Goal: Information Seeking & Learning: Learn about a topic

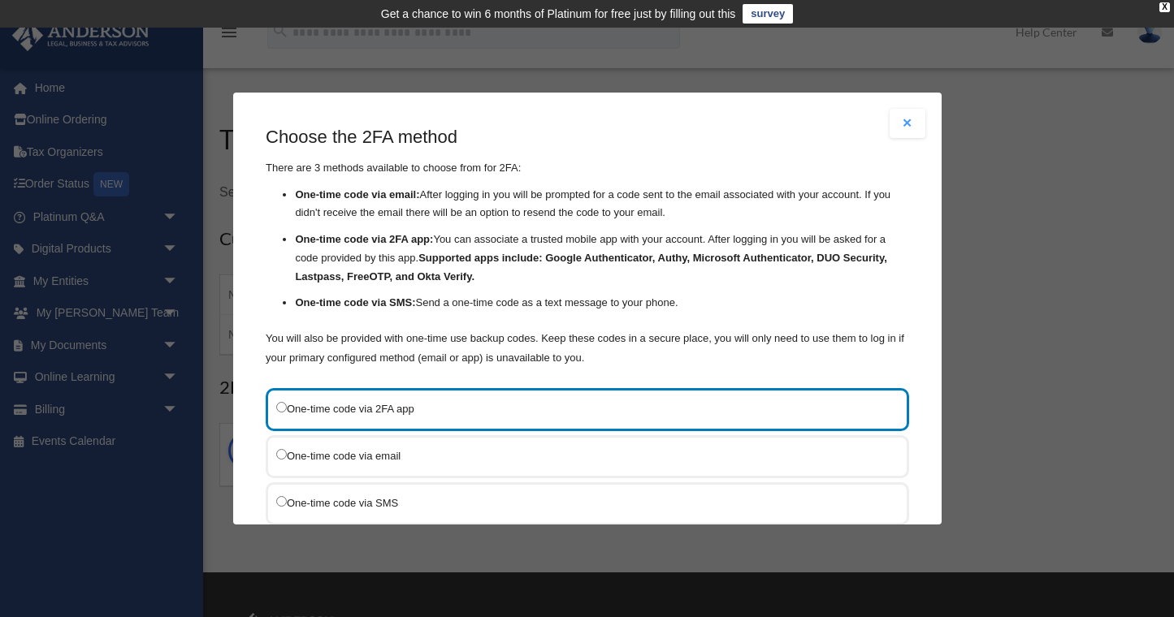
scroll to position [110, 0]
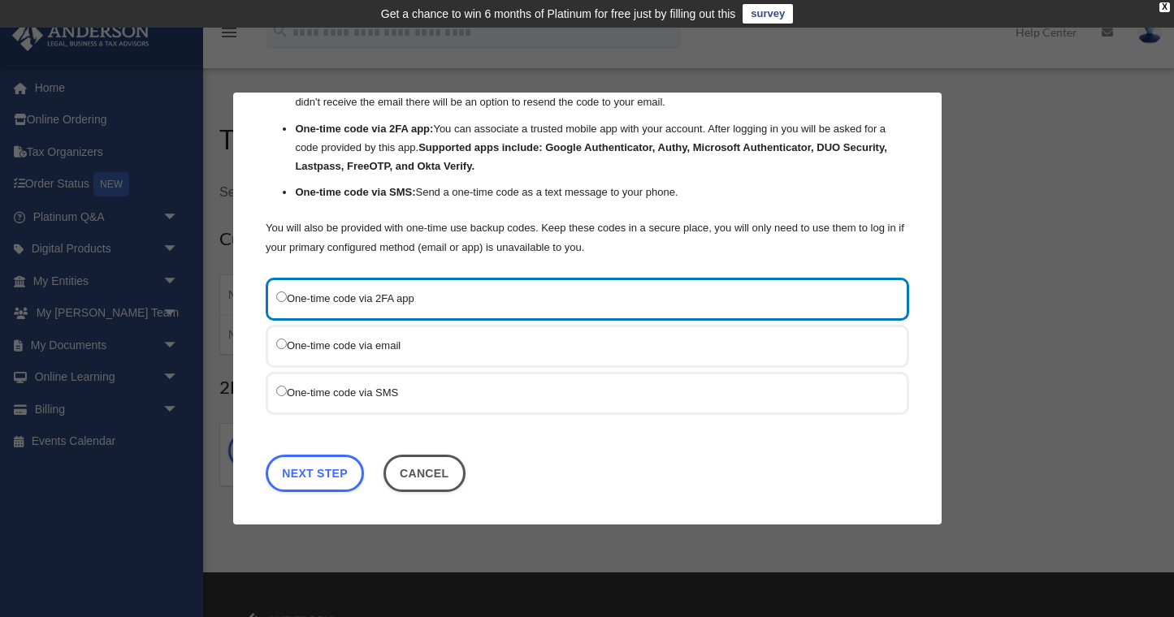
click at [325, 396] on label "One-time code via SMS" at bounding box center [579, 393] width 606 height 20
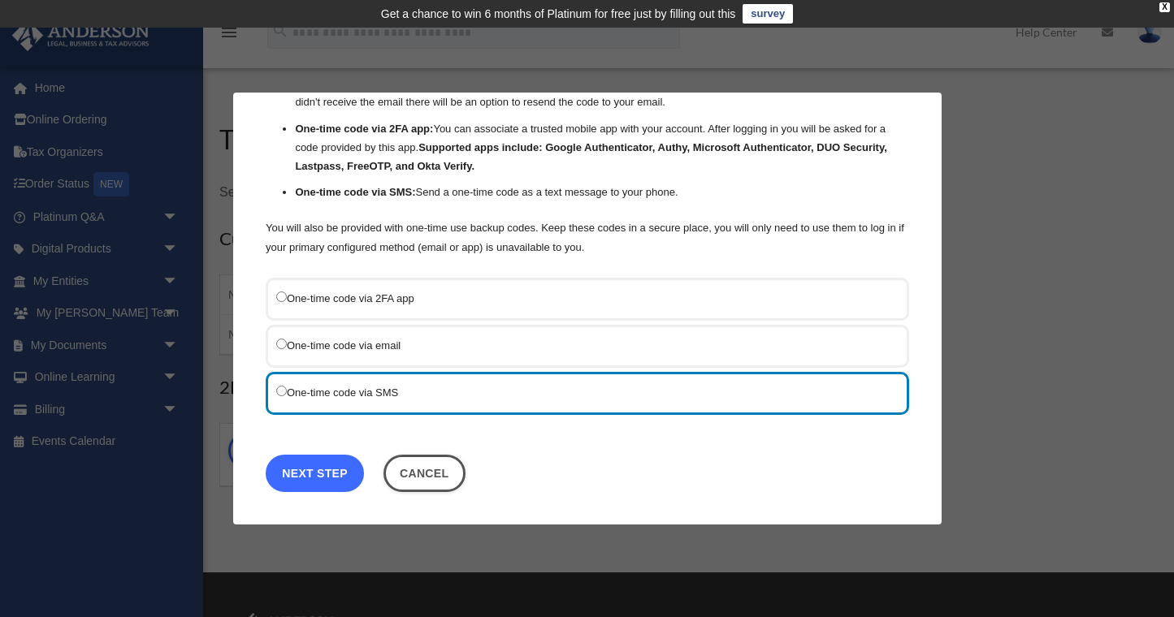
click at [305, 471] on link "Next Step" at bounding box center [315, 473] width 98 height 37
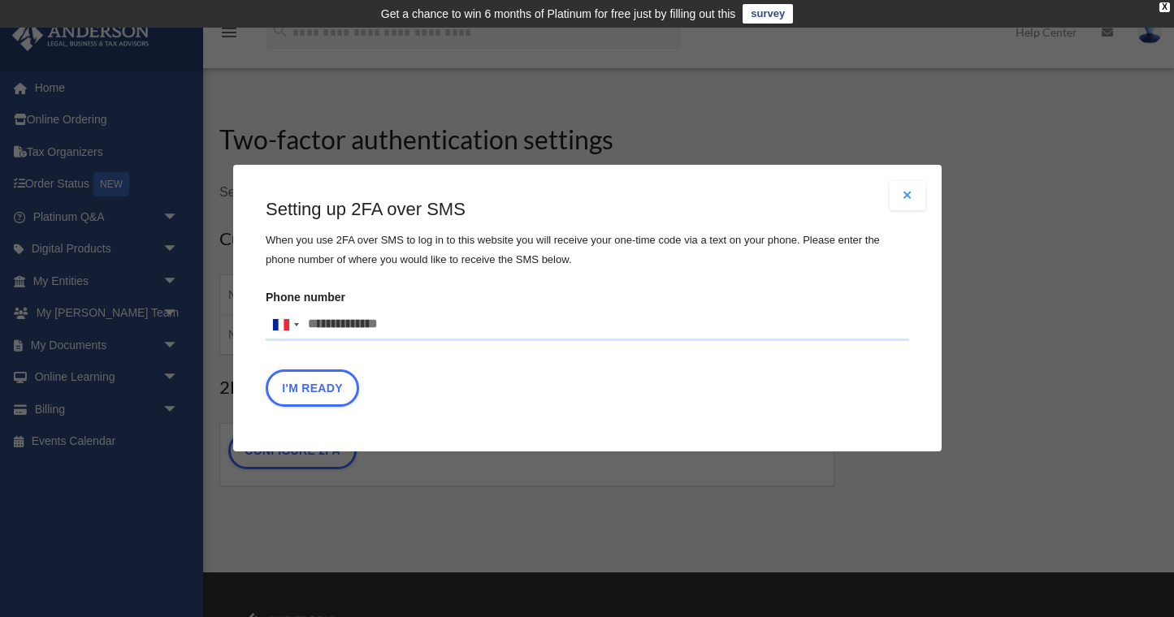
click at [344, 325] on input "Phone number United States +1 United Kingdom +44 Afghanistan (‫افغانستان‬‎) +93…" at bounding box center [587, 325] width 643 height 32
click at [275, 328] on div at bounding box center [281, 324] width 16 height 11
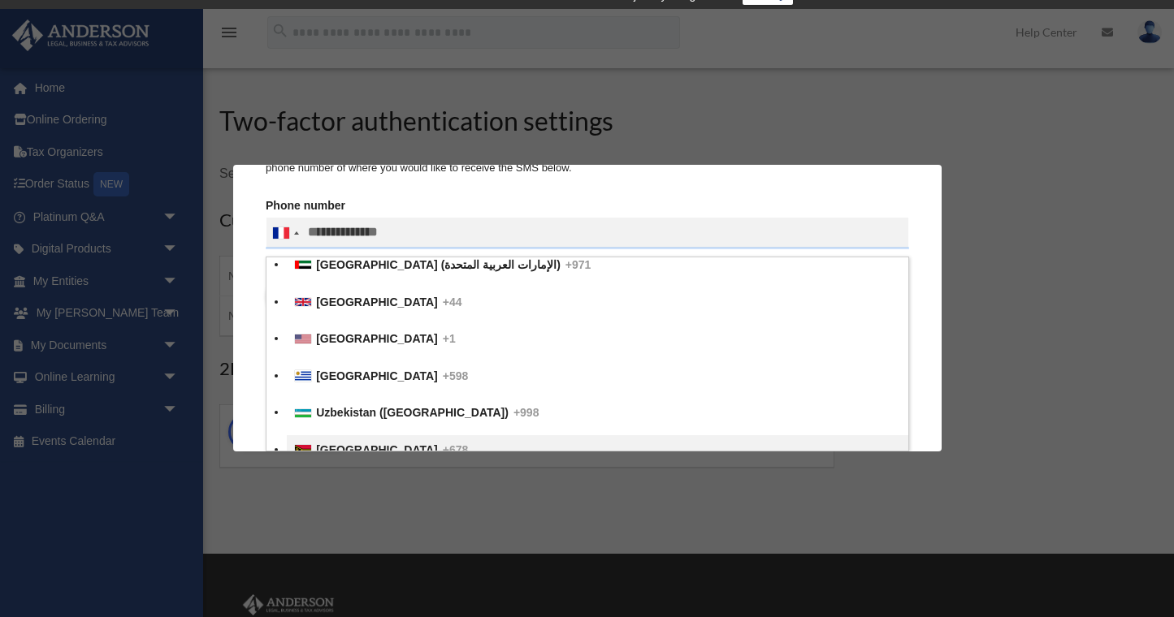
scroll to position [8556, 0]
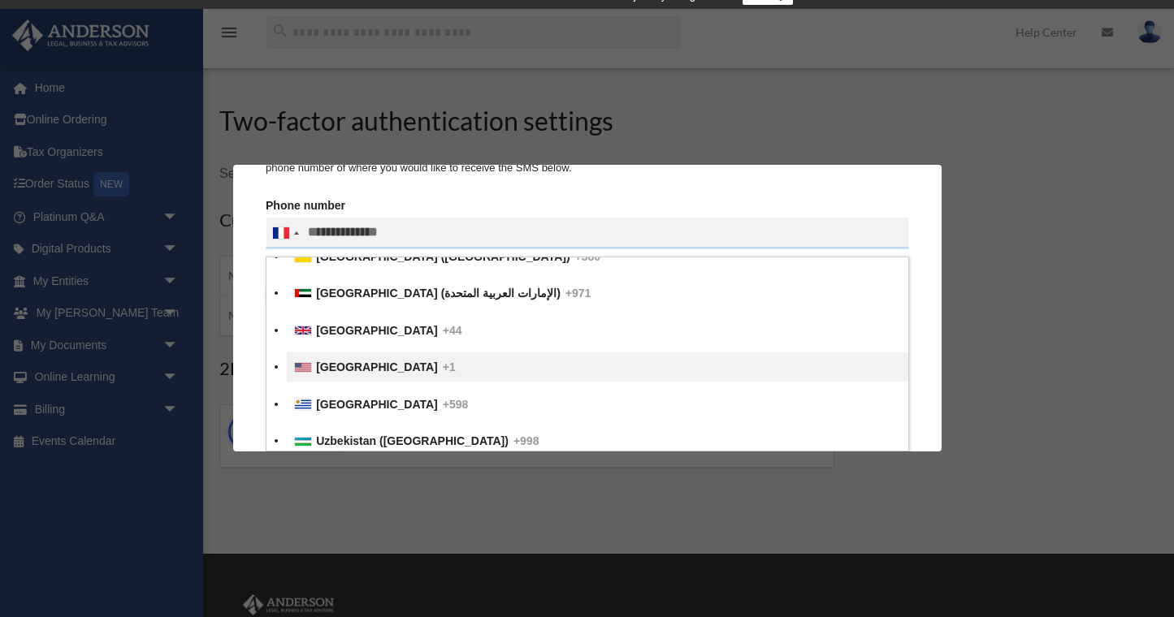
click at [341, 362] on span "United States" at bounding box center [377, 368] width 122 height 13
click at [0, 0] on input "Verification Code:" at bounding box center [0, 0] width 0 height 0
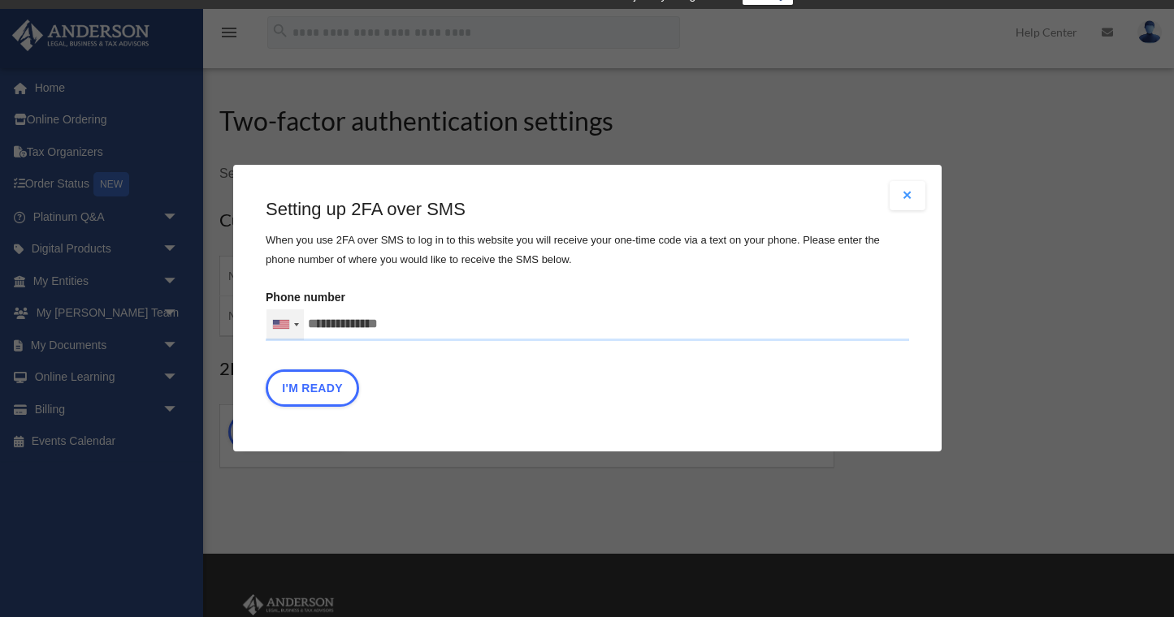
scroll to position [0, 0]
click at [323, 330] on input "Phone number United States +1 United Kingdom +44 Afghanistan (‫افغانستان‬‎) +93…" at bounding box center [587, 325] width 643 height 32
type input "**********"
click at [352, 283] on div "Setting up 2FA over SMS When you use 2FA over SMS to log in to this website you…" at bounding box center [587, 306] width 643 height 218
click at [335, 396] on button "I'm Ready" at bounding box center [312, 388] width 93 height 37
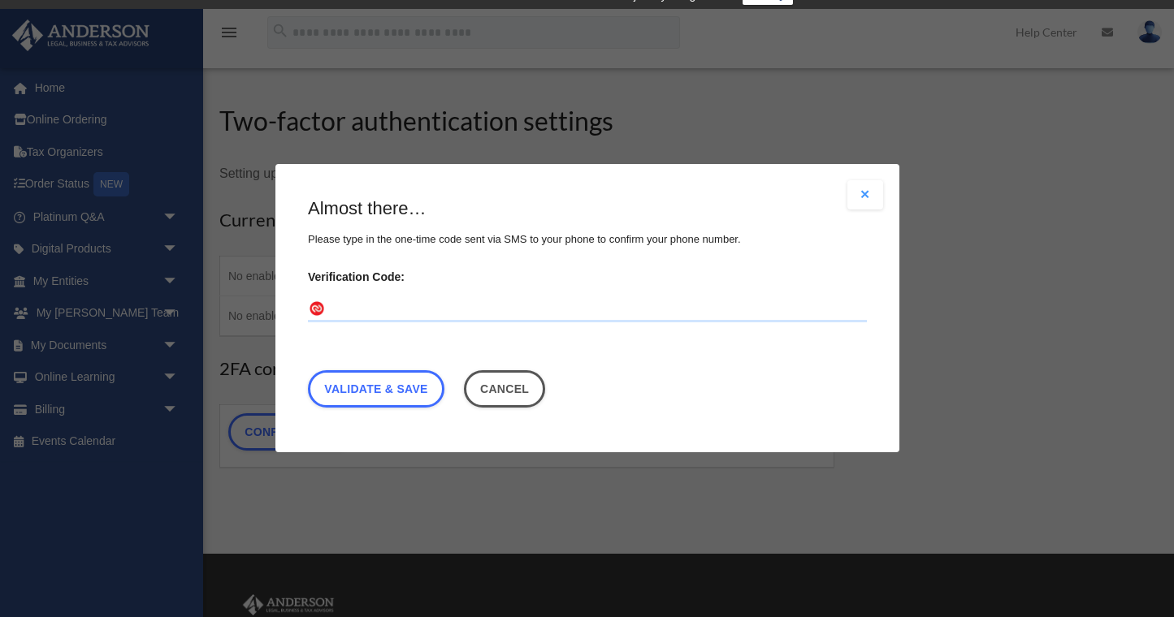
click at [368, 311] on input "Verification Code:" at bounding box center [587, 310] width 559 height 26
type input "******"
click at [349, 400] on link "Validate & Save" at bounding box center [376, 389] width 136 height 37
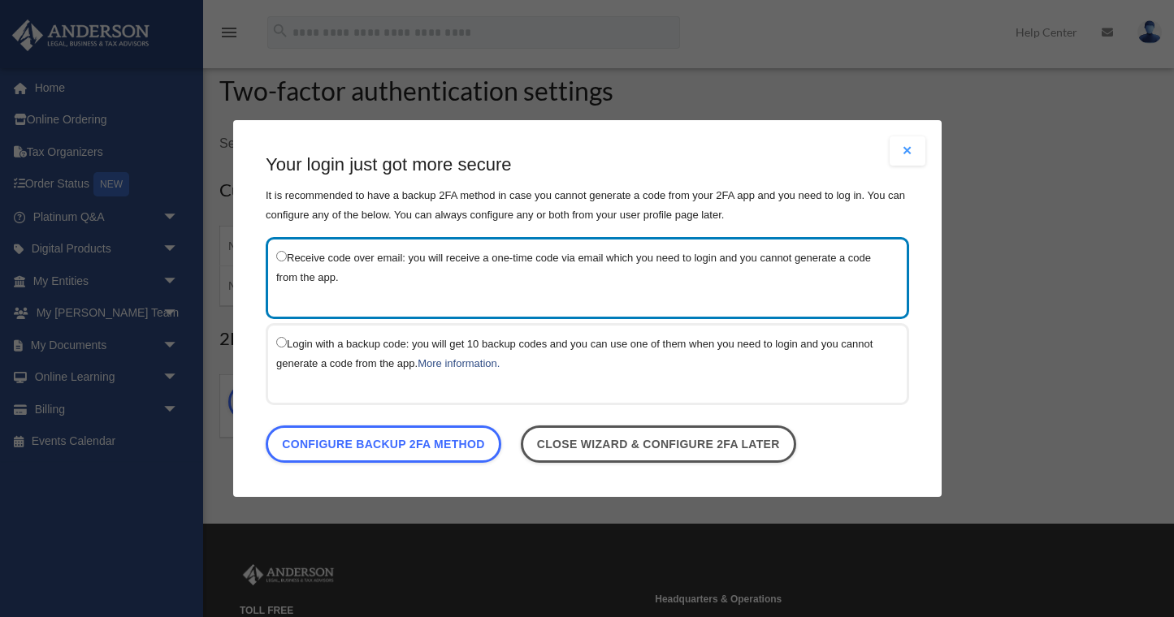
scroll to position [42, 0]
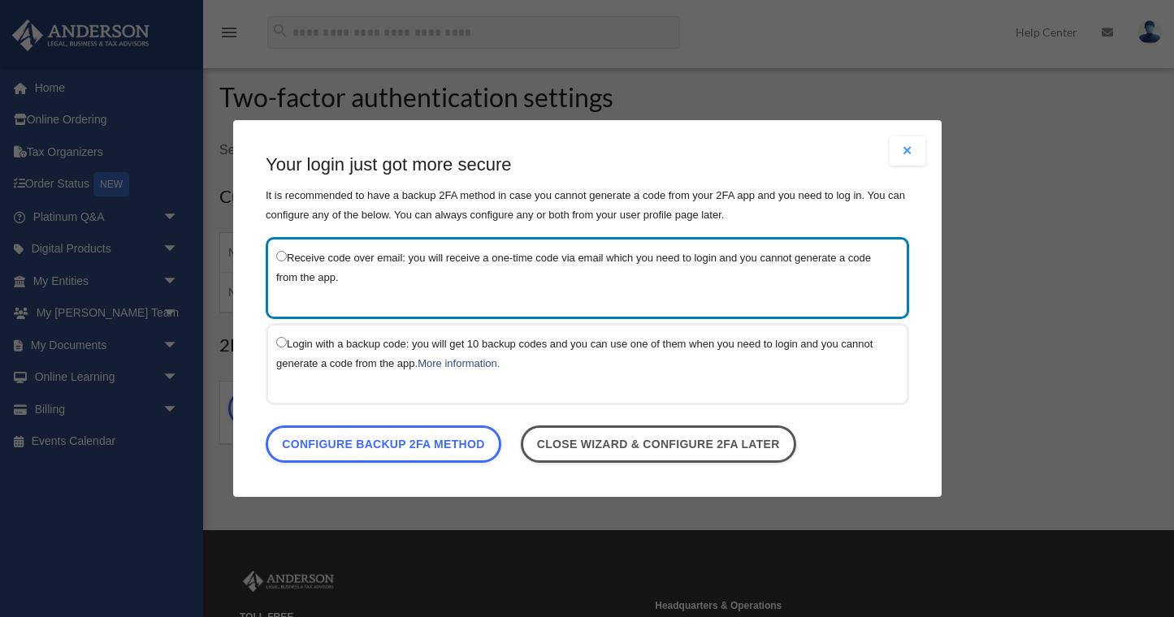
click at [909, 157] on button "Close modal" at bounding box center [908, 150] width 36 height 29
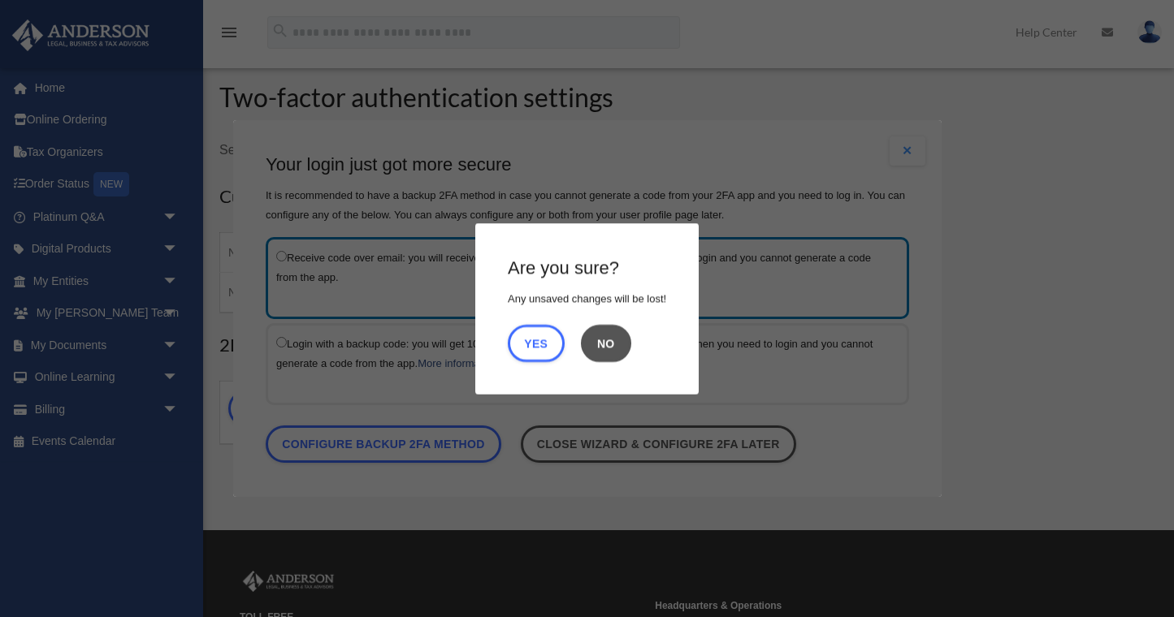
click at [603, 348] on button "No" at bounding box center [606, 342] width 50 height 37
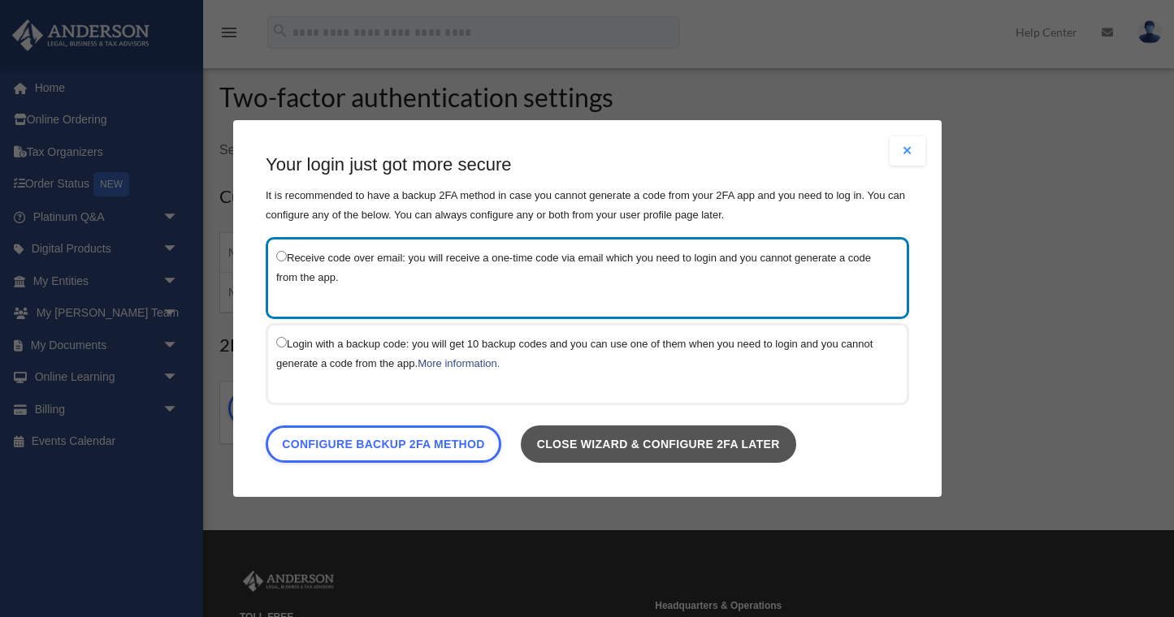
click at [632, 443] on link "Close wizard & configure 2FA later" at bounding box center [657, 444] width 275 height 37
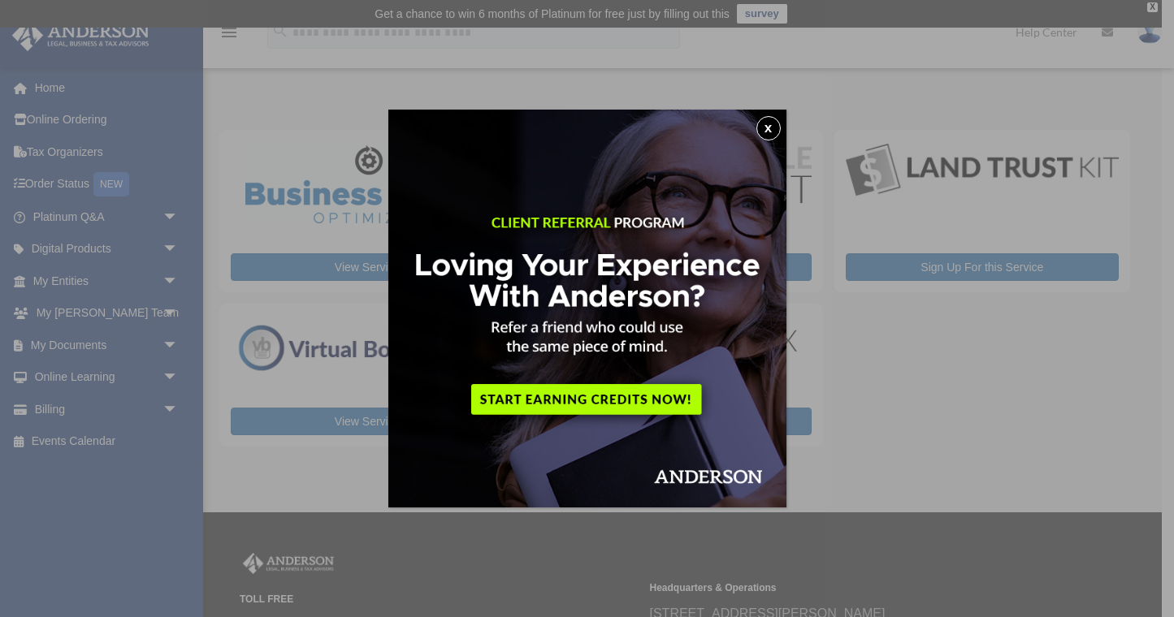
click at [768, 122] on button "x" at bounding box center [768, 128] width 24 height 24
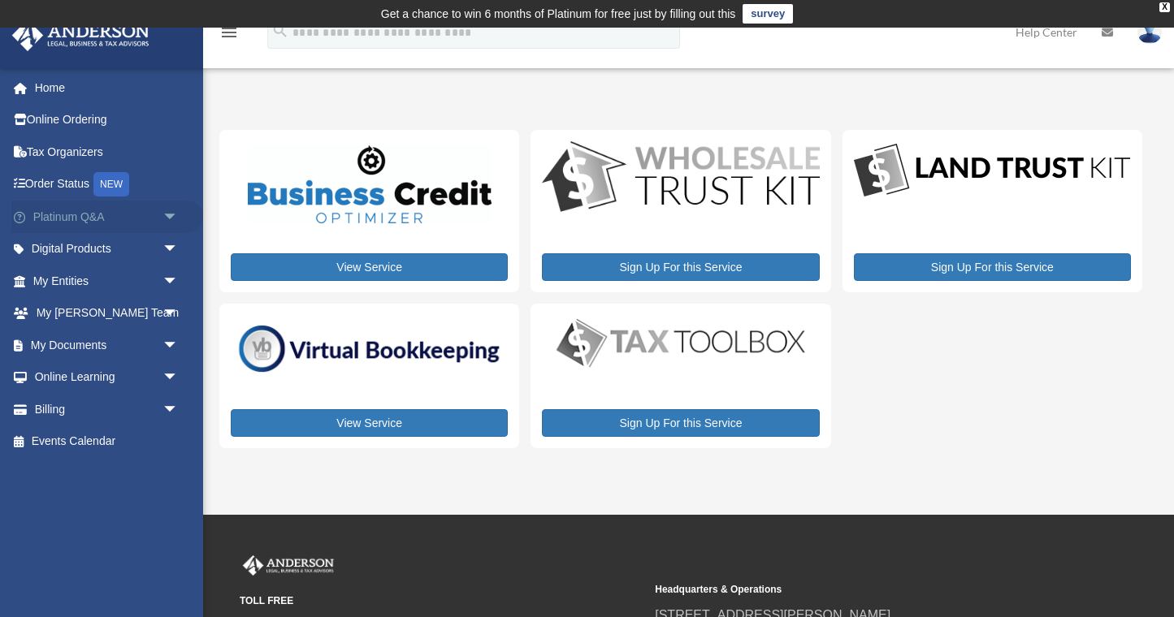
click at [156, 214] on link "Platinum Q&A arrow_drop_down" at bounding box center [107, 217] width 192 height 32
click at [173, 218] on span "arrow_drop_down" at bounding box center [178, 217] width 32 height 33
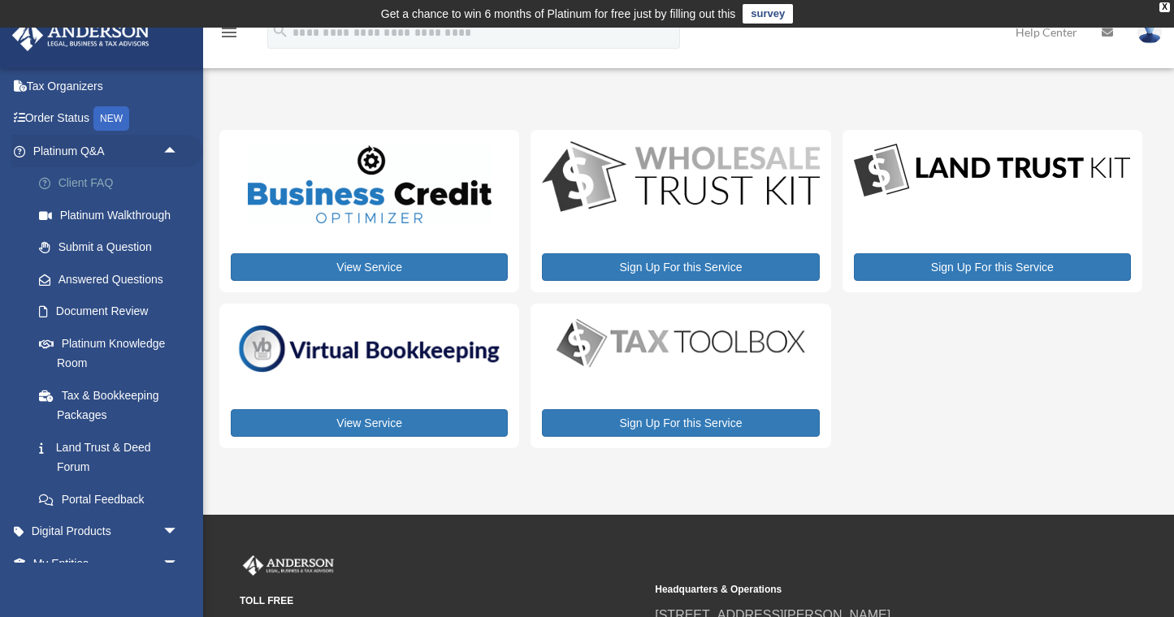
scroll to position [69, 0]
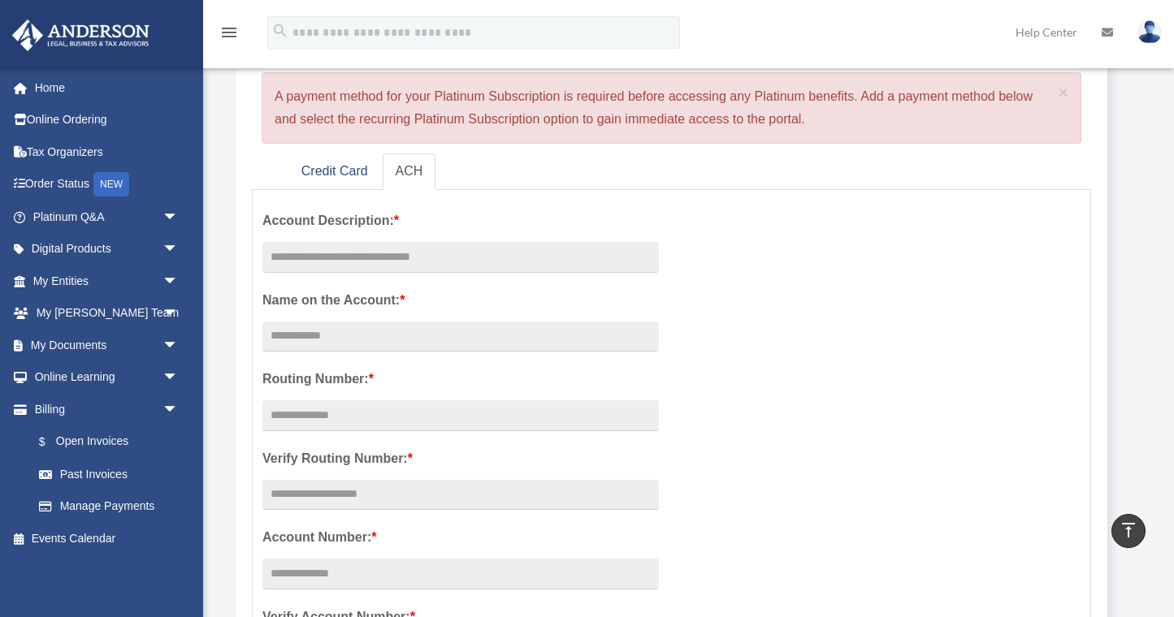
scroll to position [152, 0]
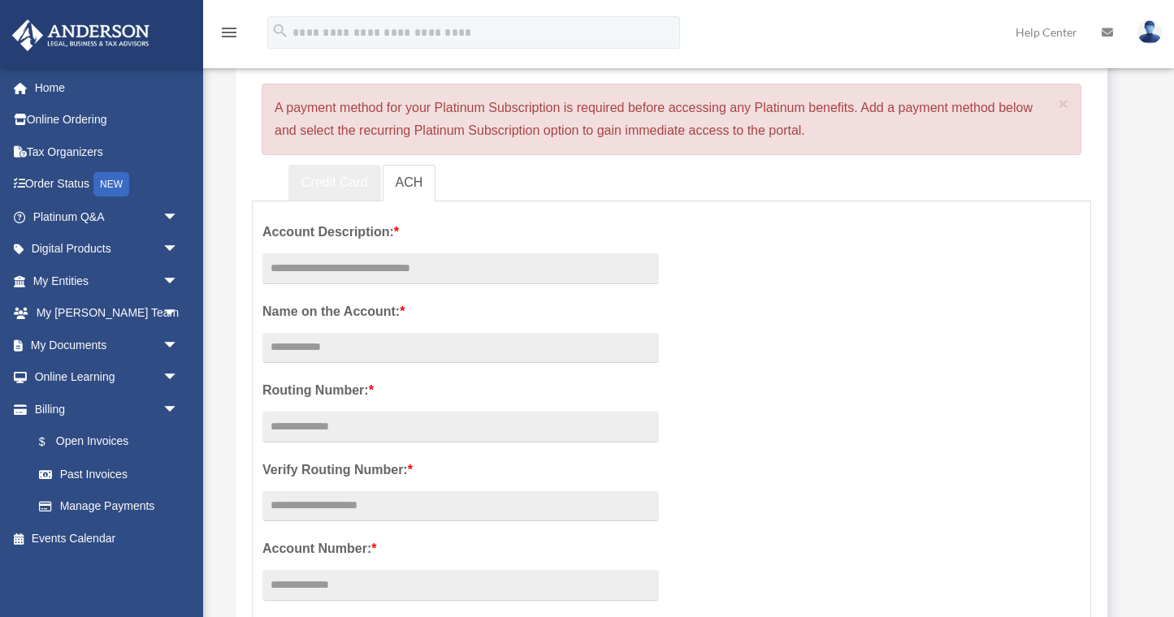
click at [344, 185] on link "Credit Card" at bounding box center [334, 183] width 93 height 37
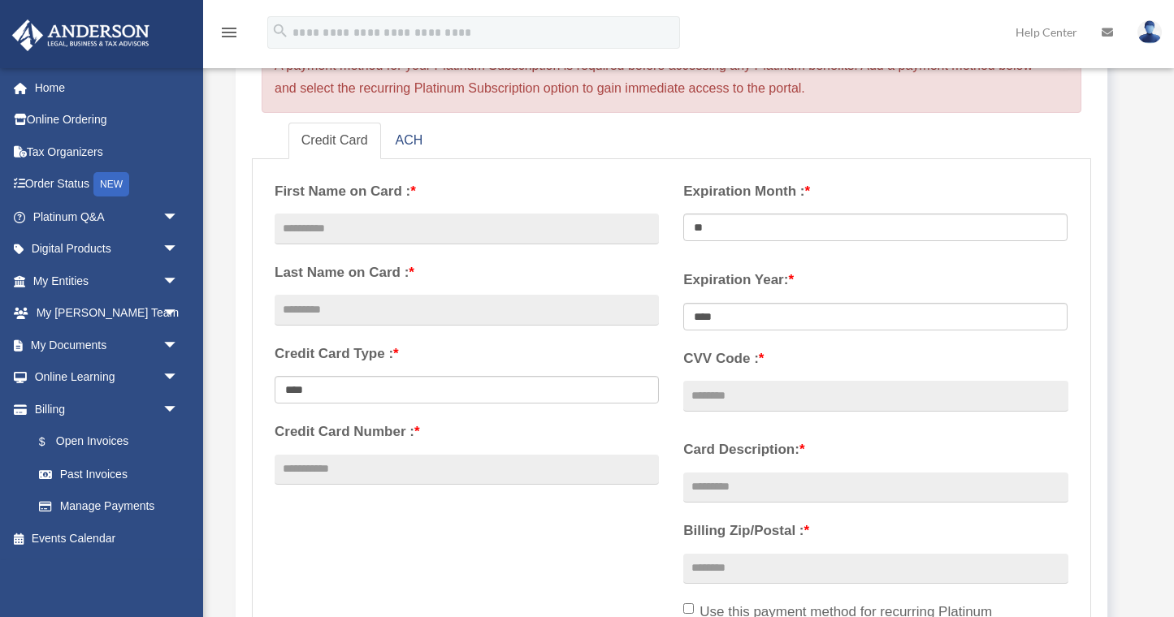
scroll to position [196, 0]
click at [364, 224] on input "text" at bounding box center [467, 227] width 384 height 31
type input "*********"
type input "******"
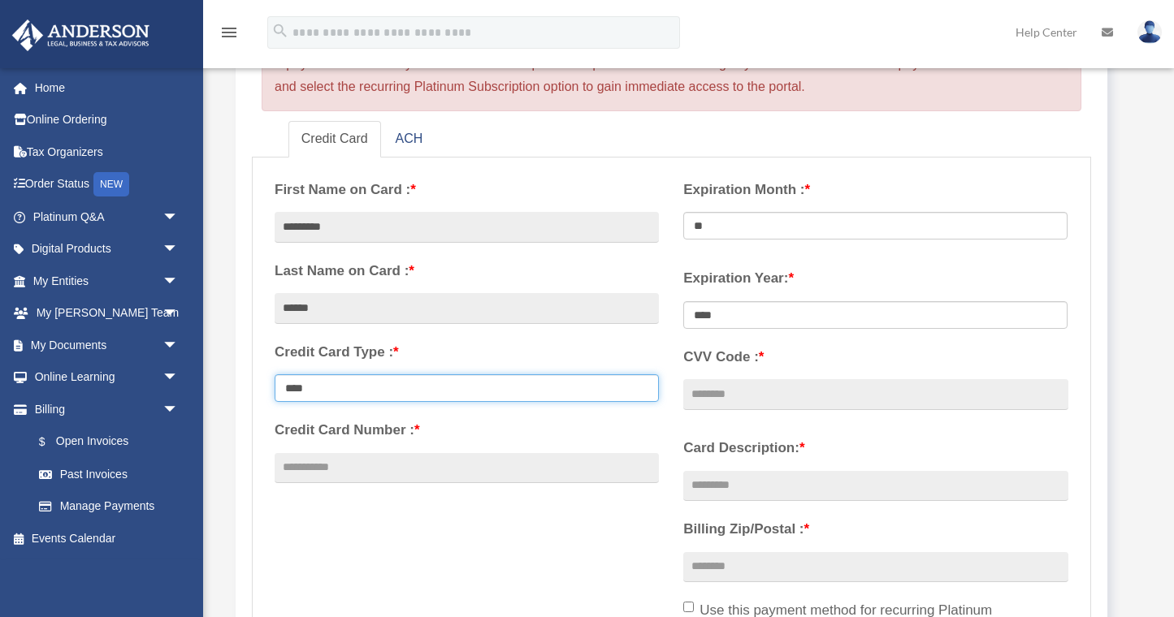
select select "****"
type input "**********"
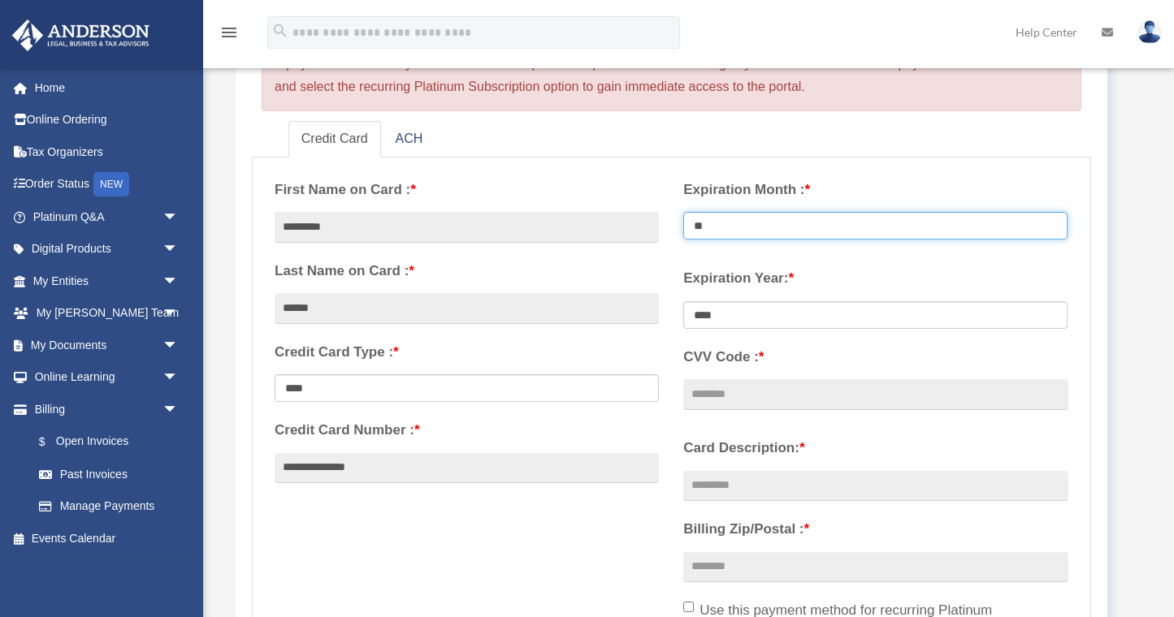
select select "**"
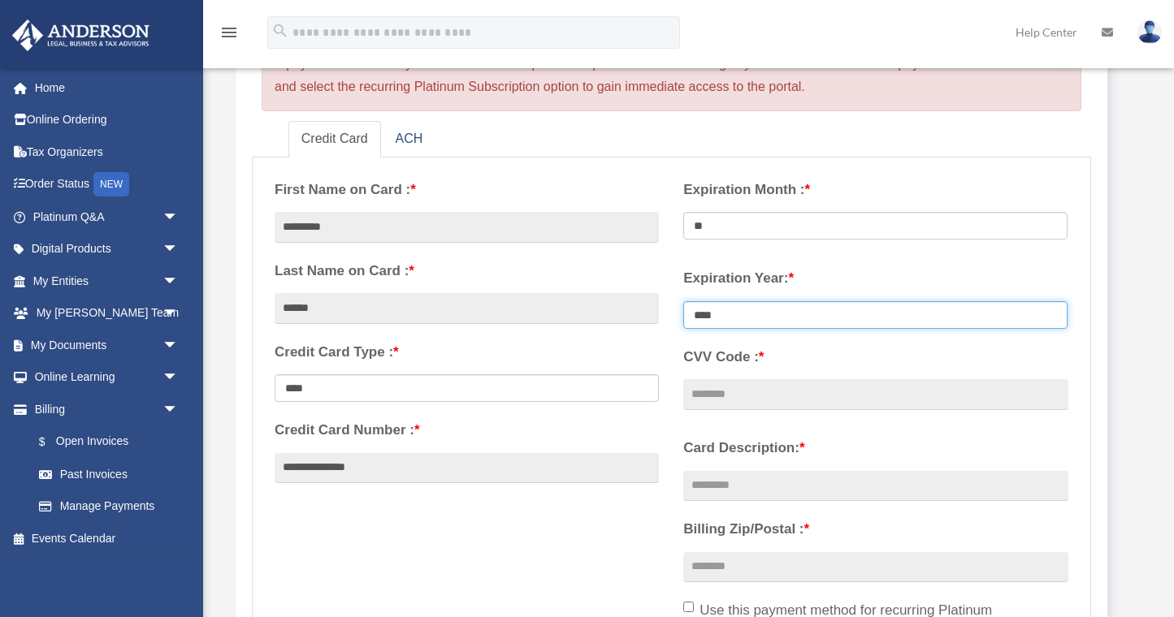
select select "****"
type input "****"
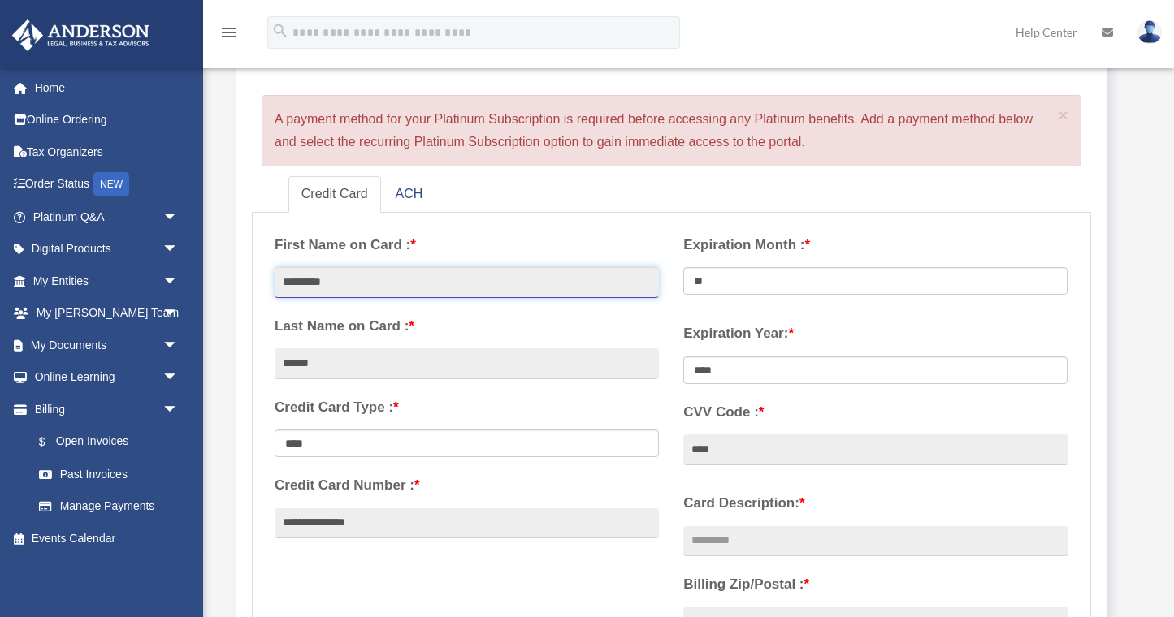
scroll to position [216, 0]
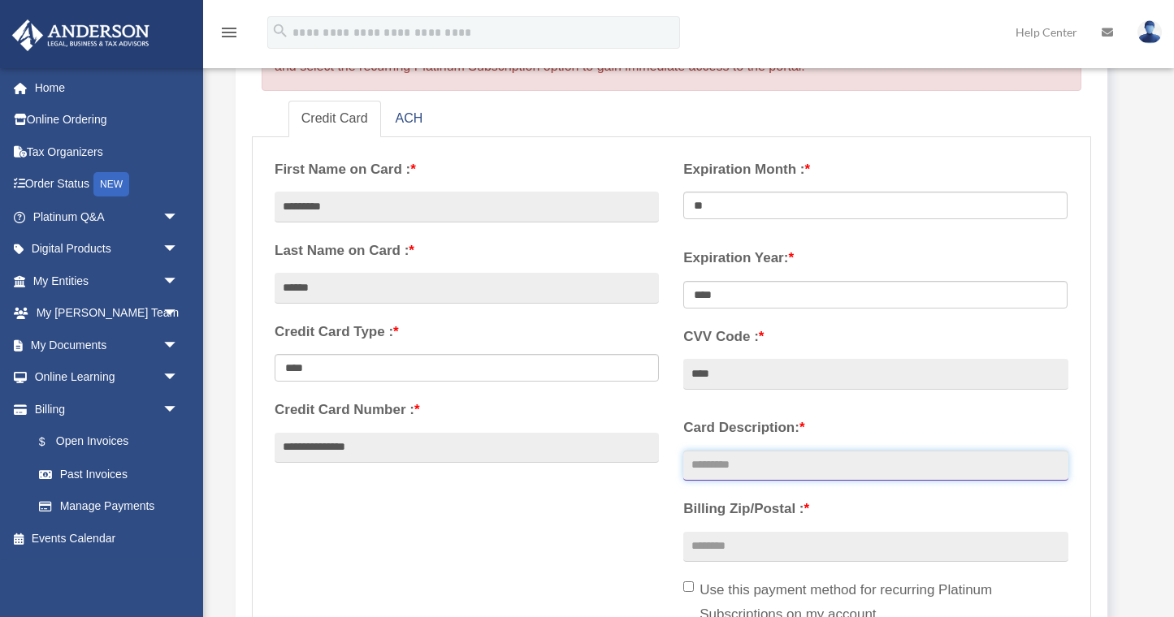
click at [765, 467] on input "Card Description: *" at bounding box center [875, 466] width 384 height 31
type input "****"
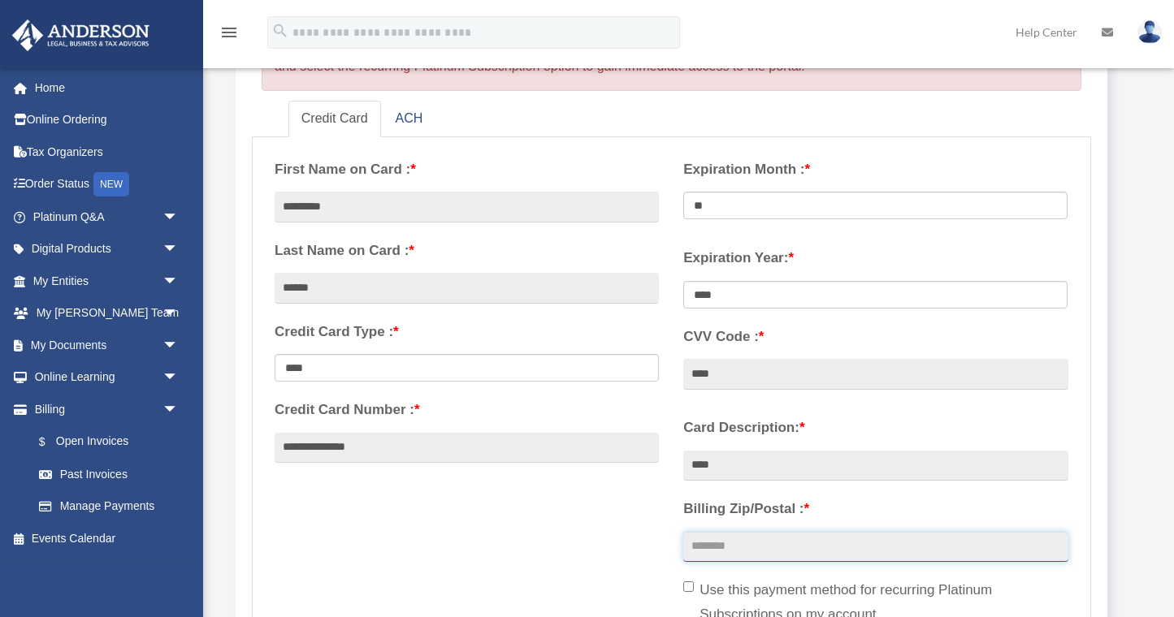
click at [725, 543] on input "Billing Zip/Postal : *" at bounding box center [875, 547] width 384 height 31
type input "*****"
click at [500, 552] on div "**********" at bounding box center [671, 418] width 818 height 543
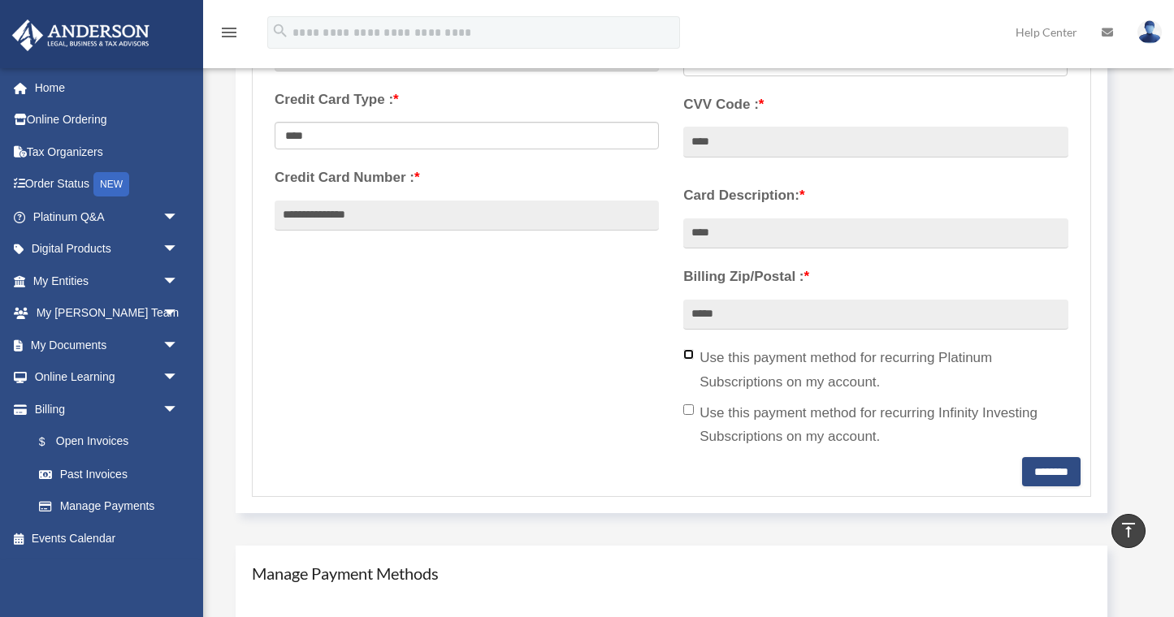
scroll to position [451, 0]
click at [1039, 478] on input "********" at bounding box center [1051, 469] width 58 height 29
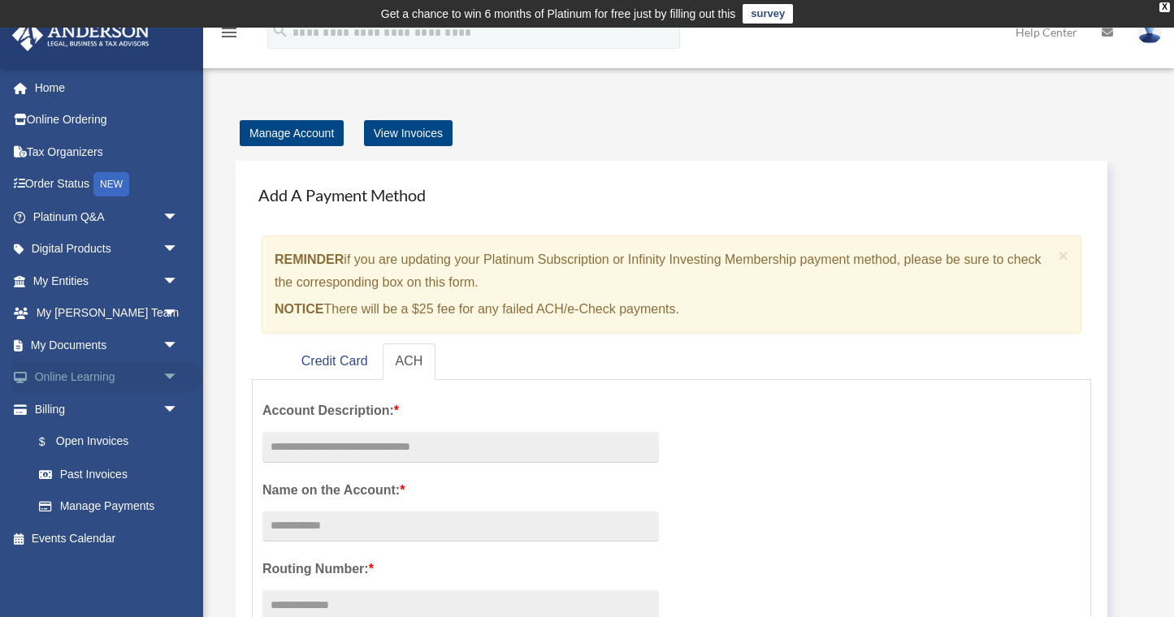
click at [110, 374] on link "Online Learning arrow_drop_down" at bounding box center [107, 378] width 192 height 32
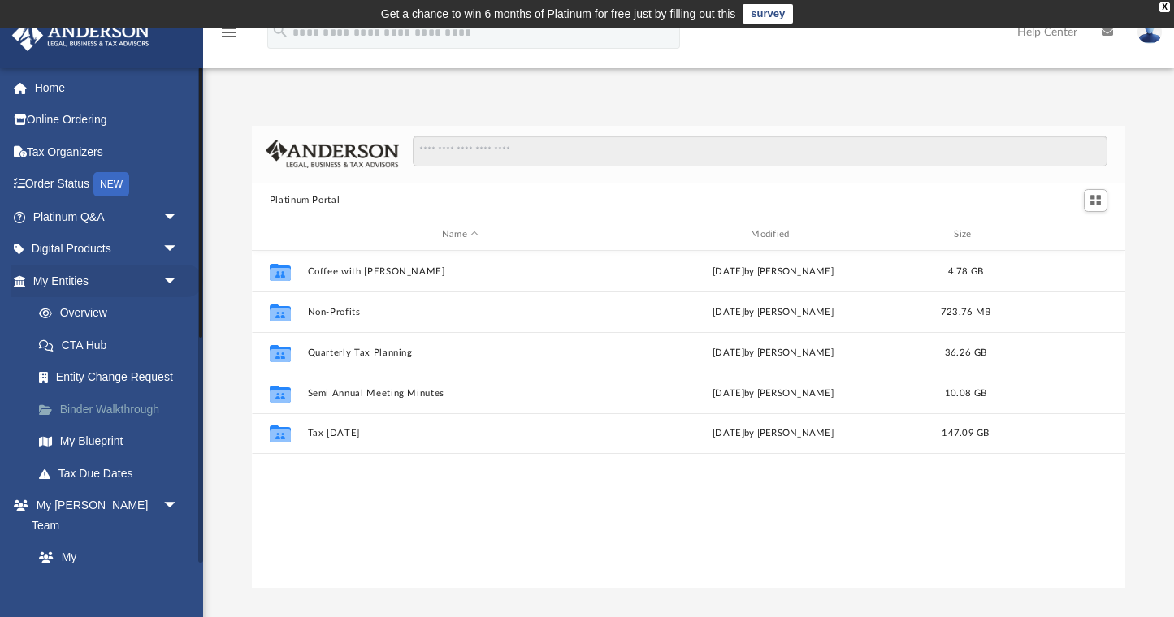
scroll to position [369, 873]
click at [119, 540] on link "My Anderson Team" at bounding box center [113, 548] width 180 height 52
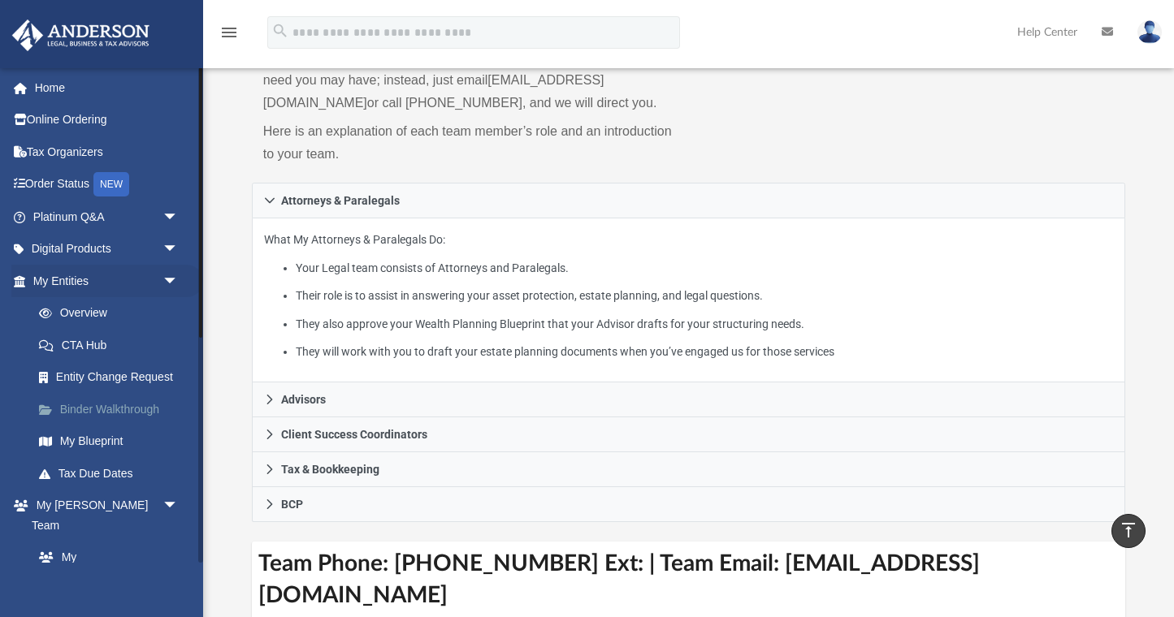
scroll to position [189, 0]
click at [89, 310] on link "Overview" at bounding box center [113, 313] width 180 height 32
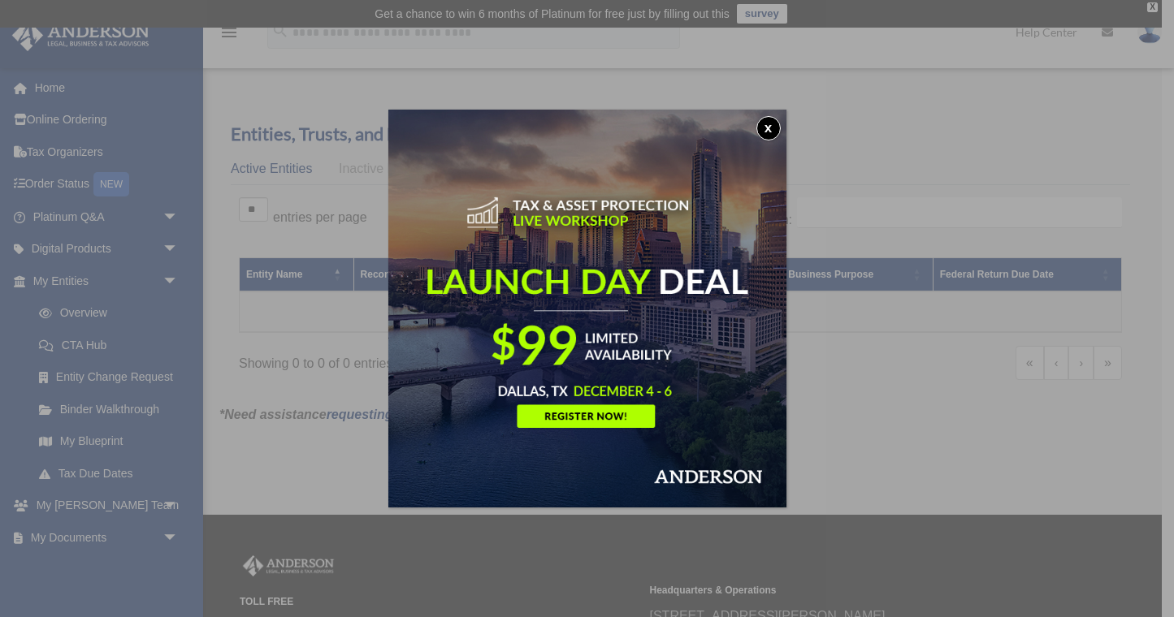
click at [762, 130] on button "x" at bounding box center [768, 128] width 24 height 24
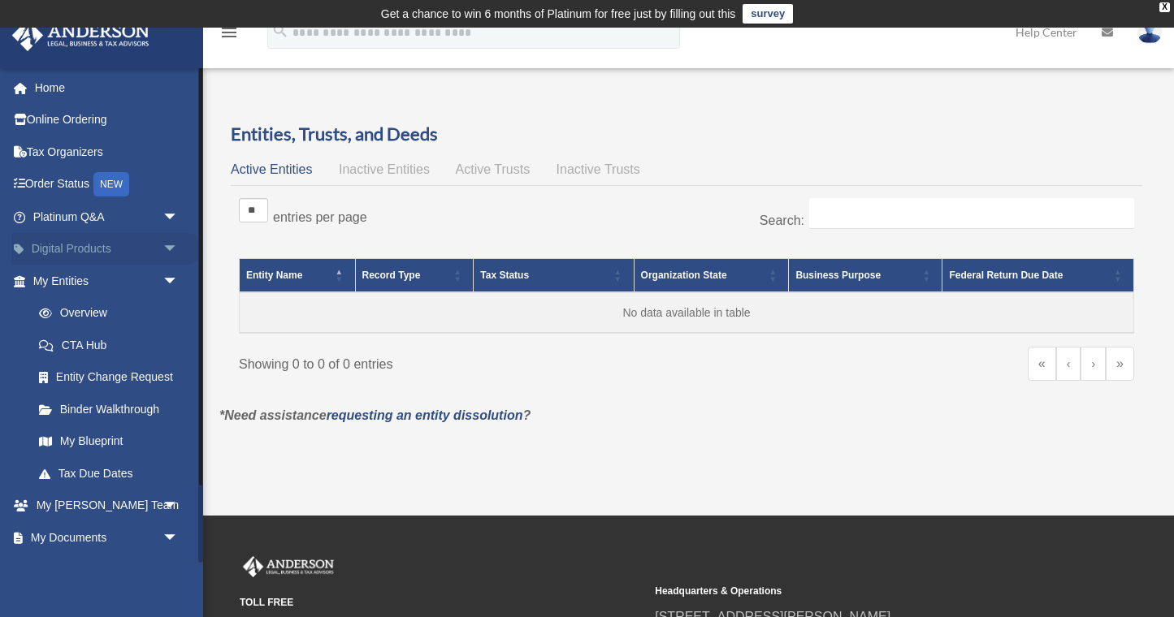
click at [119, 243] on link "Digital Products arrow_drop_down" at bounding box center [107, 249] width 192 height 32
click at [167, 252] on span "arrow_drop_down" at bounding box center [178, 249] width 32 height 33
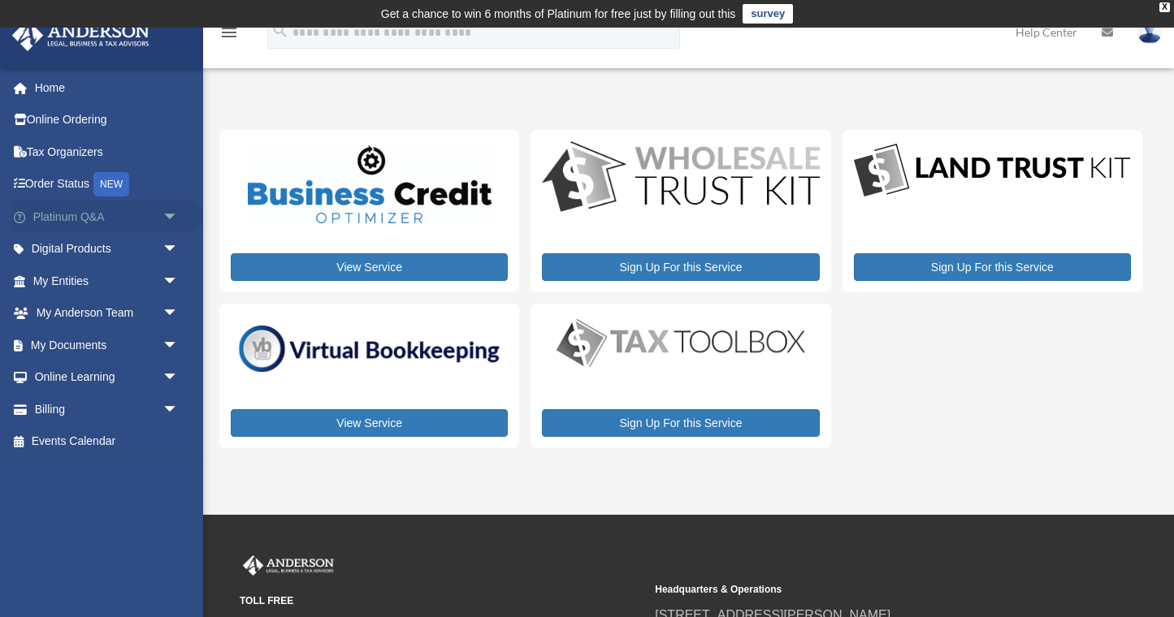
click at [173, 218] on span "arrow_drop_down" at bounding box center [178, 217] width 32 height 33
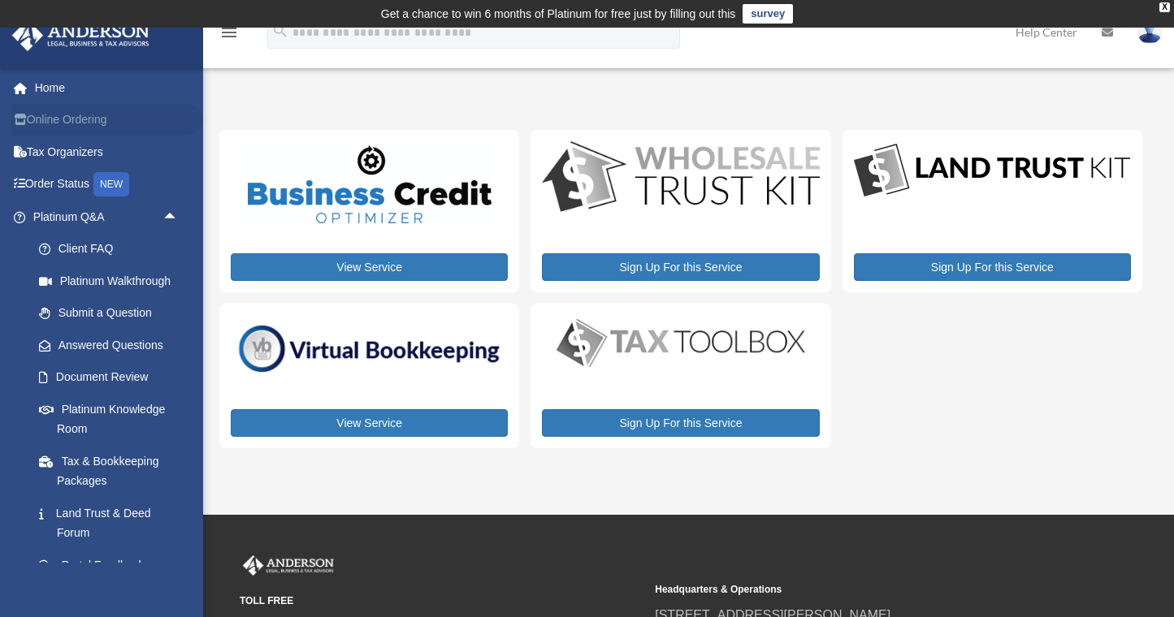
click at [74, 123] on link "Online Ordering" at bounding box center [107, 120] width 192 height 32
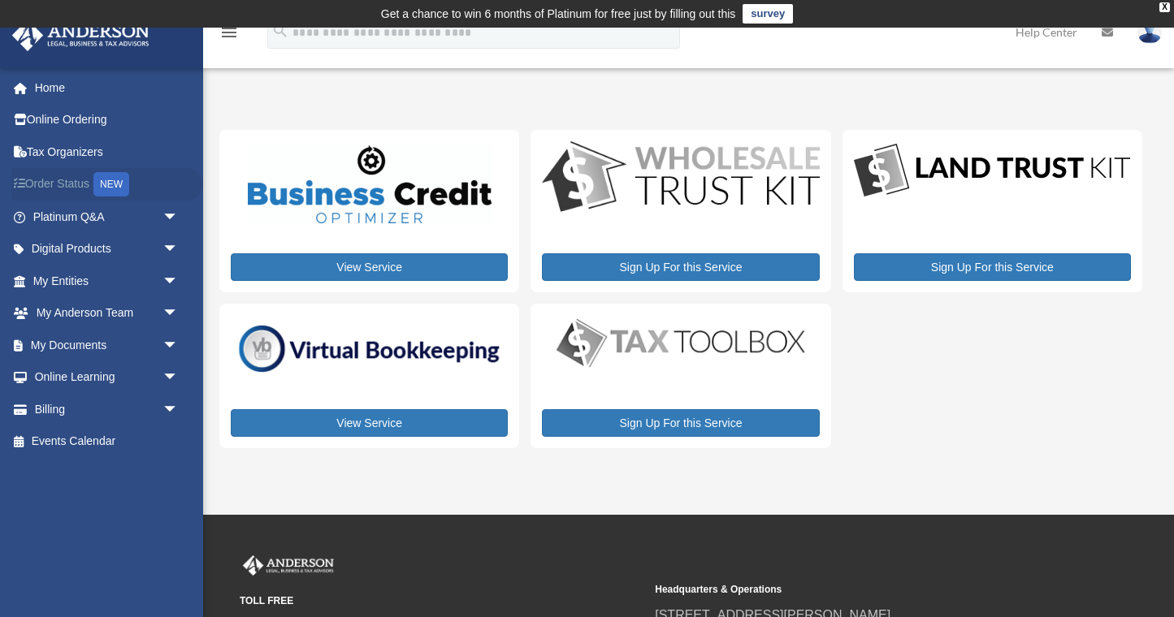
click at [71, 188] on link "Order Status NEW" at bounding box center [107, 184] width 192 height 33
click at [162, 337] on span "arrow_drop_down" at bounding box center [178, 345] width 32 height 33
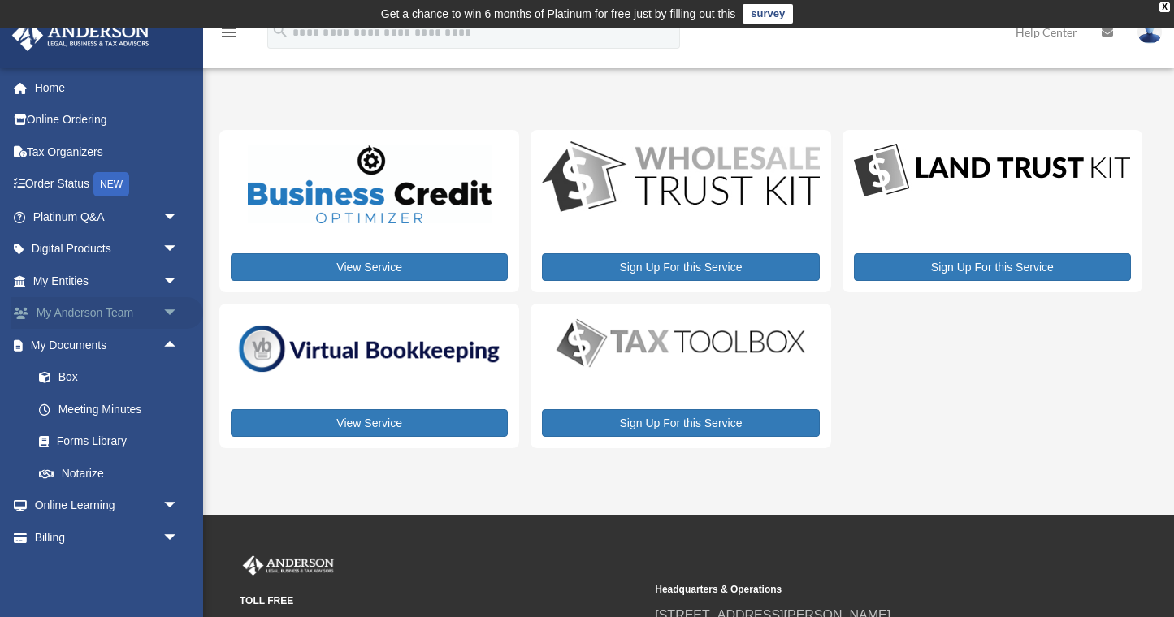
click at [136, 310] on link "My Anderson Team arrow_drop_down" at bounding box center [107, 313] width 192 height 32
click at [173, 314] on span "arrow_drop_down" at bounding box center [178, 313] width 32 height 33
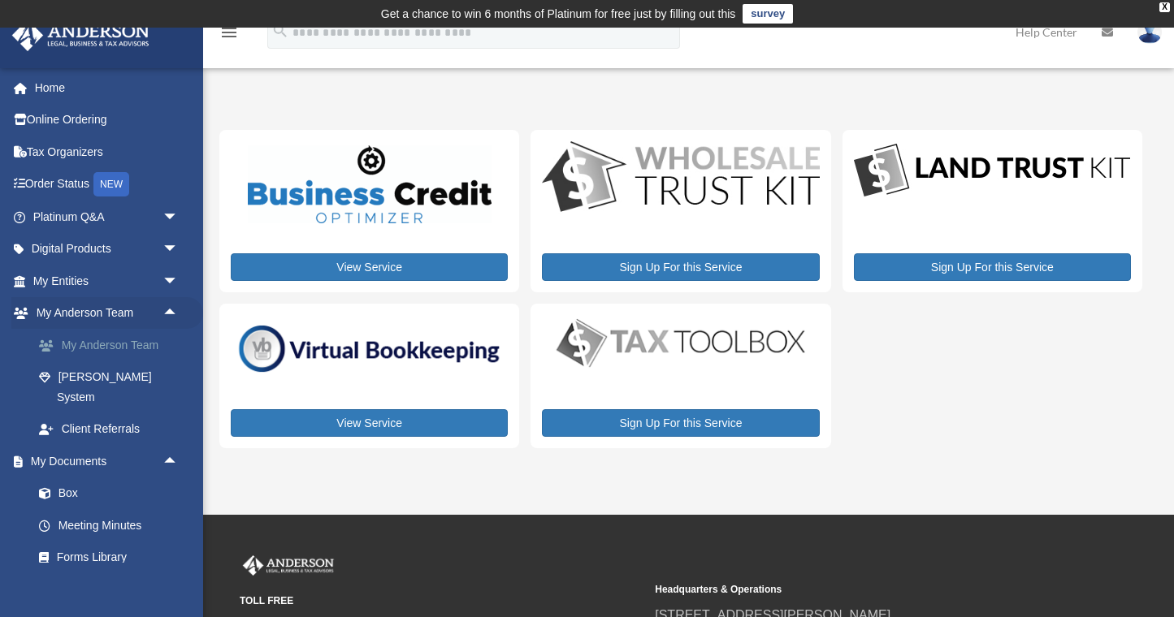
click at [128, 349] on link "My Anderson Team" at bounding box center [113, 345] width 180 height 32
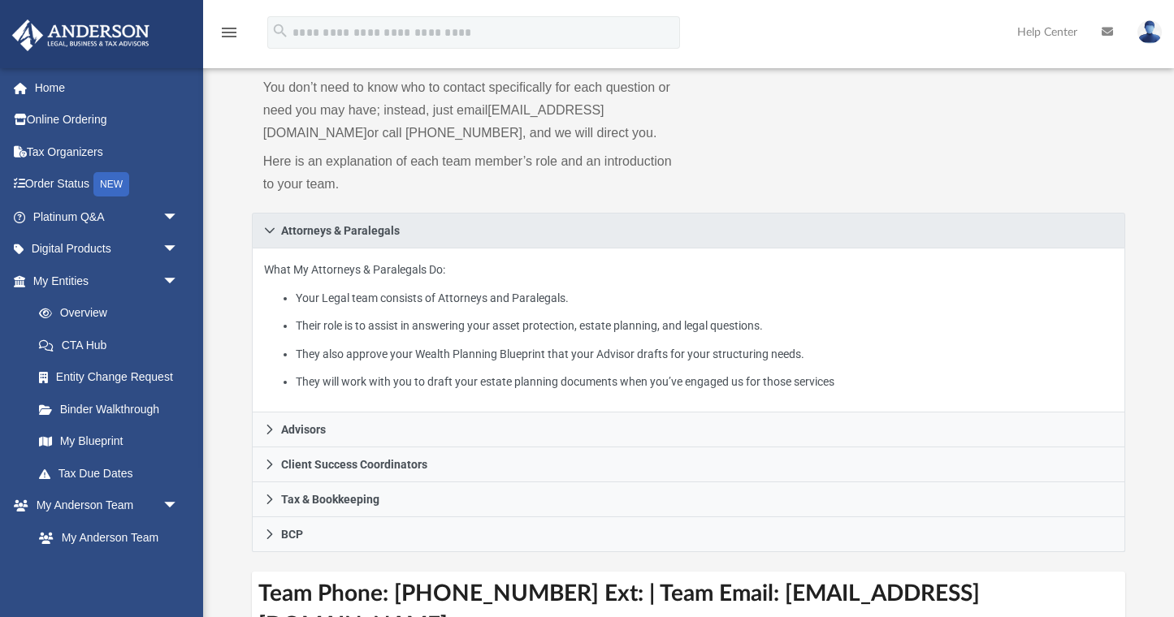
scroll to position [163, 0]
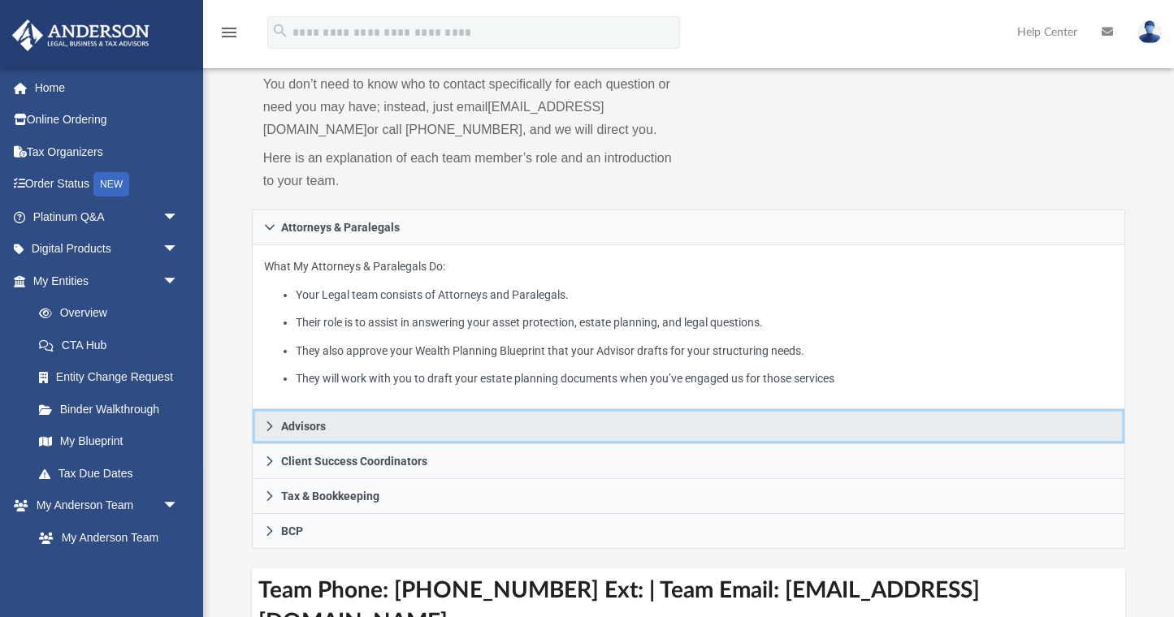
click at [327, 437] on link "Advisors" at bounding box center [689, 426] width 874 height 35
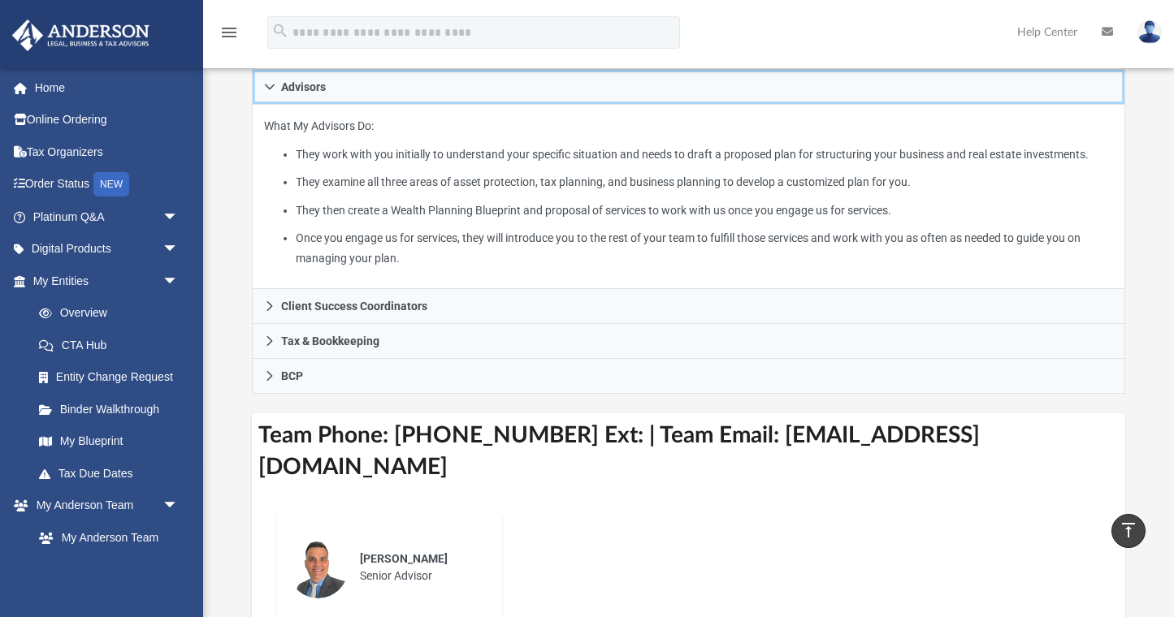
scroll to position [323, 0]
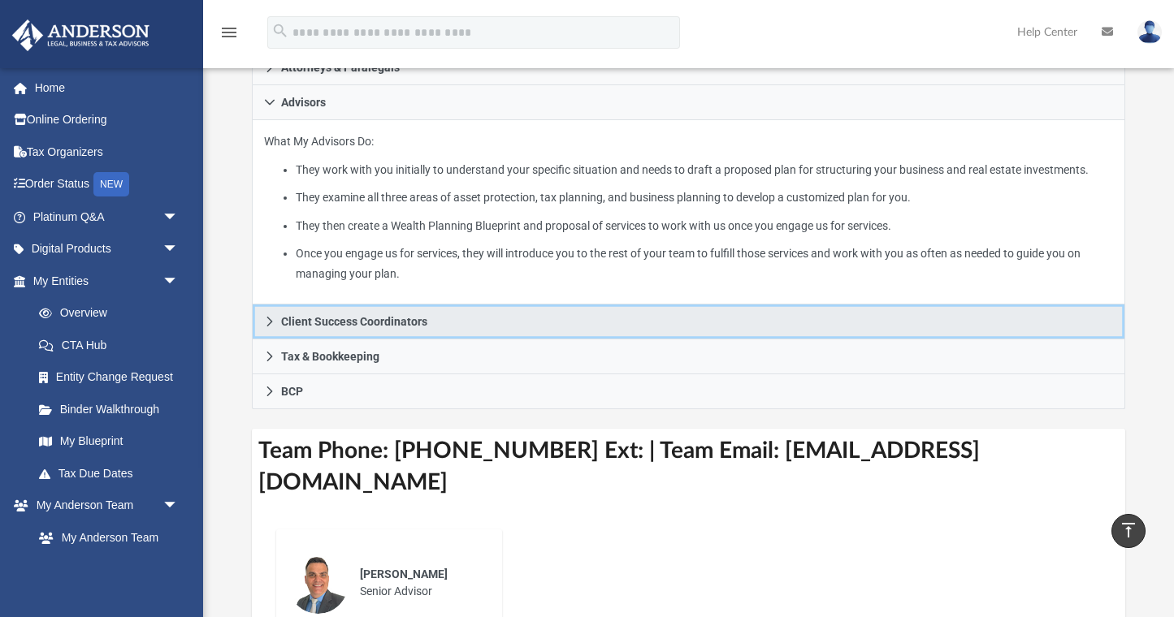
click at [367, 327] on span "Client Success Coordinators" at bounding box center [354, 321] width 146 height 11
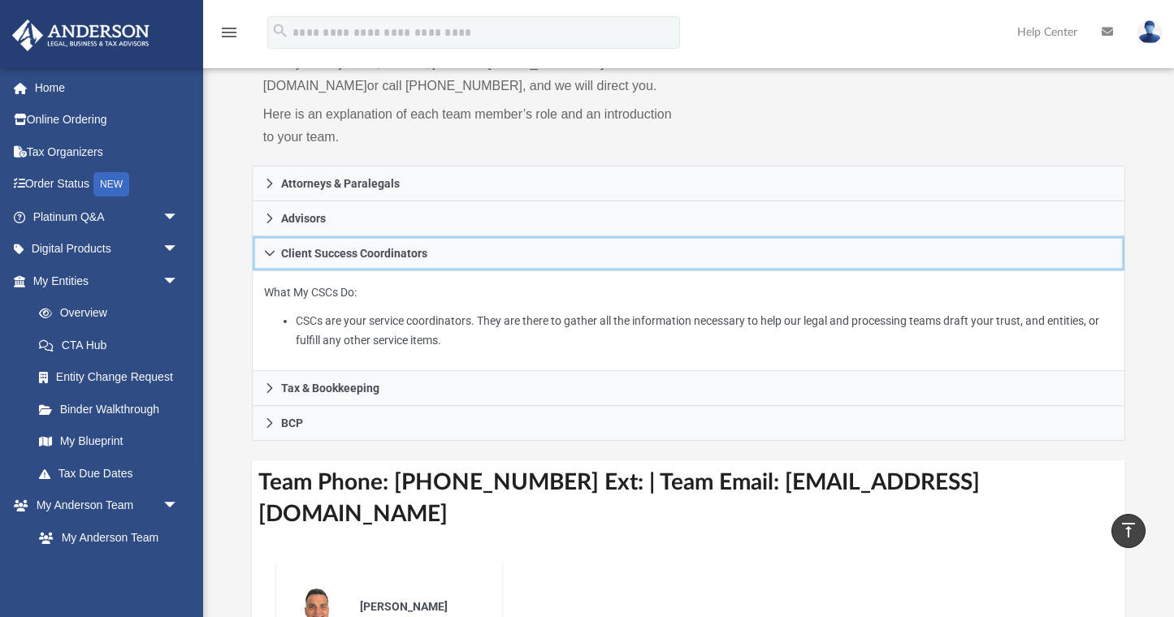
scroll to position [193, 0]
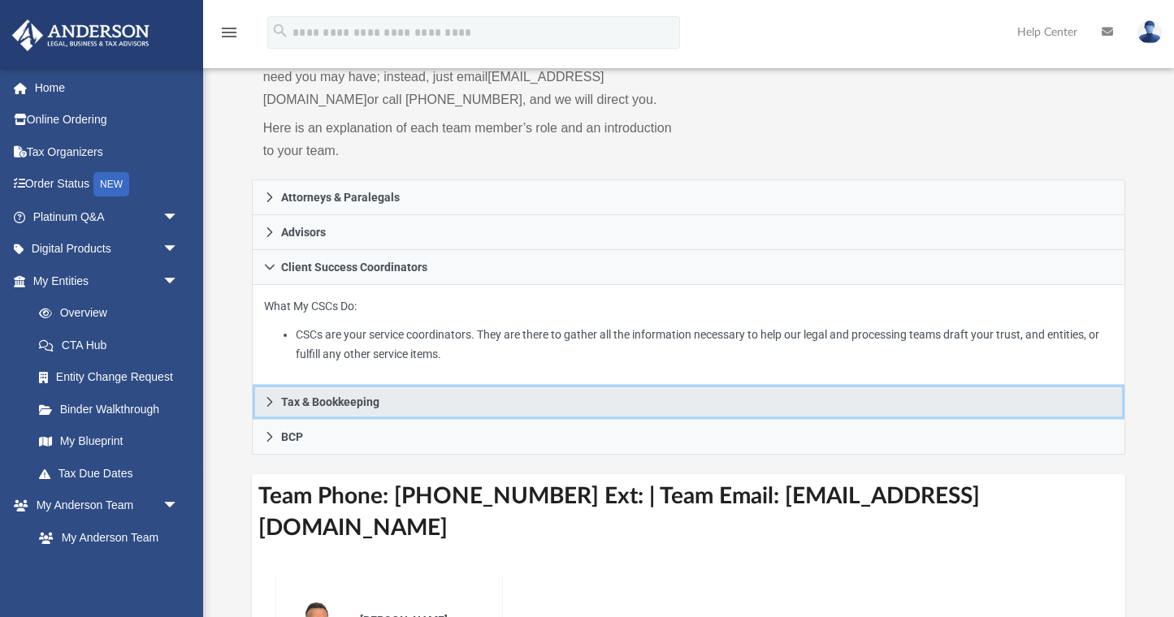
click at [338, 411] on link "Tax & Bookkeeping" at bounding box center [689, 402] width 874 height 35
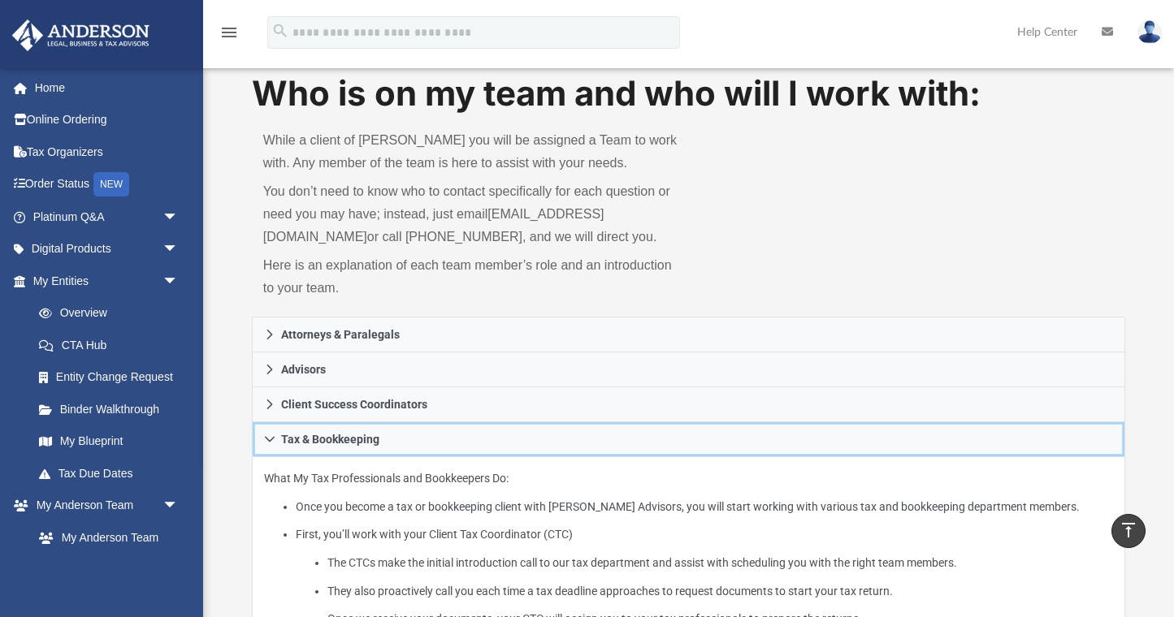
scroll to position [0, 0]
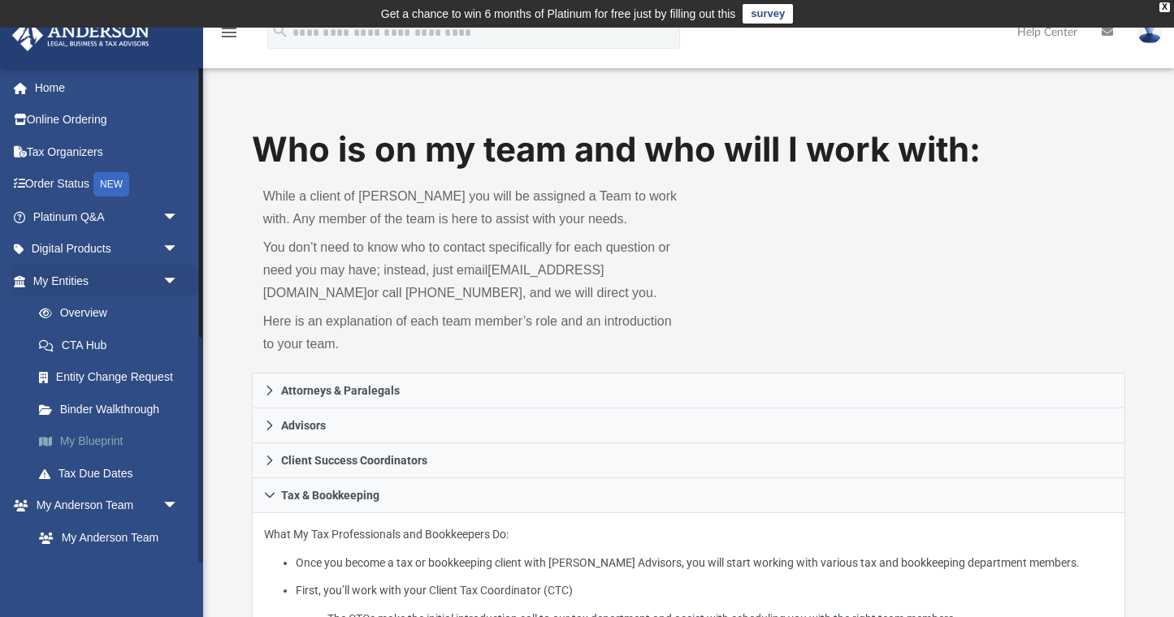
click at [99, 440] on link "My Blueprint" at bounding box center [113, 442] width 180 height 32
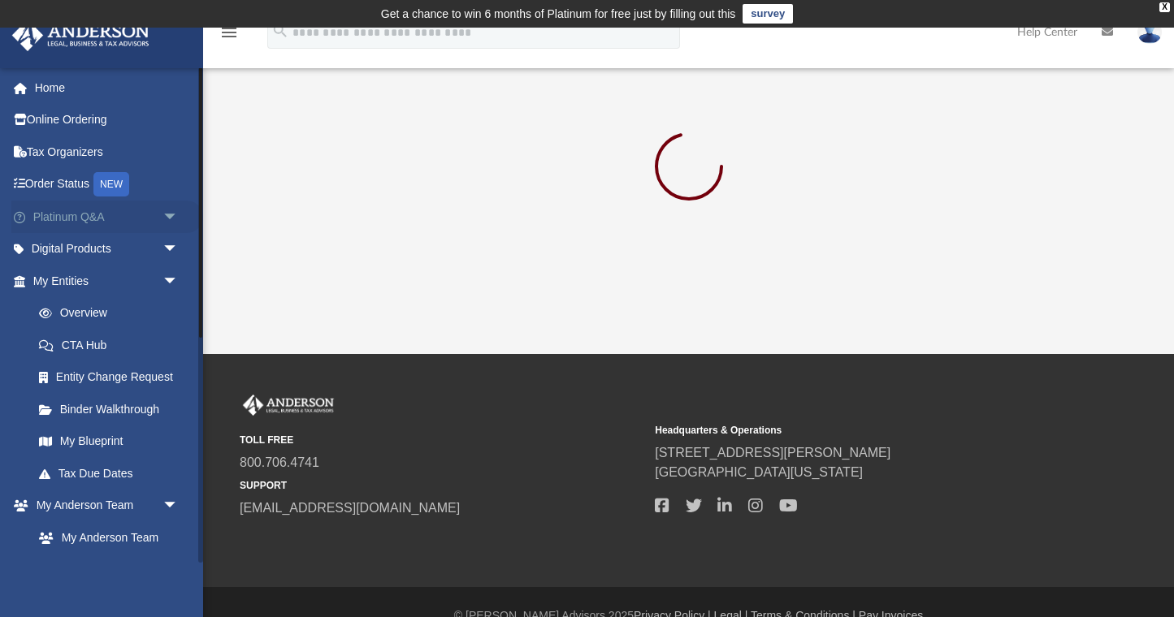
click at [171, 211] on span "arrow_drop_down" at bounding box center [178, 217] width 32 height 33
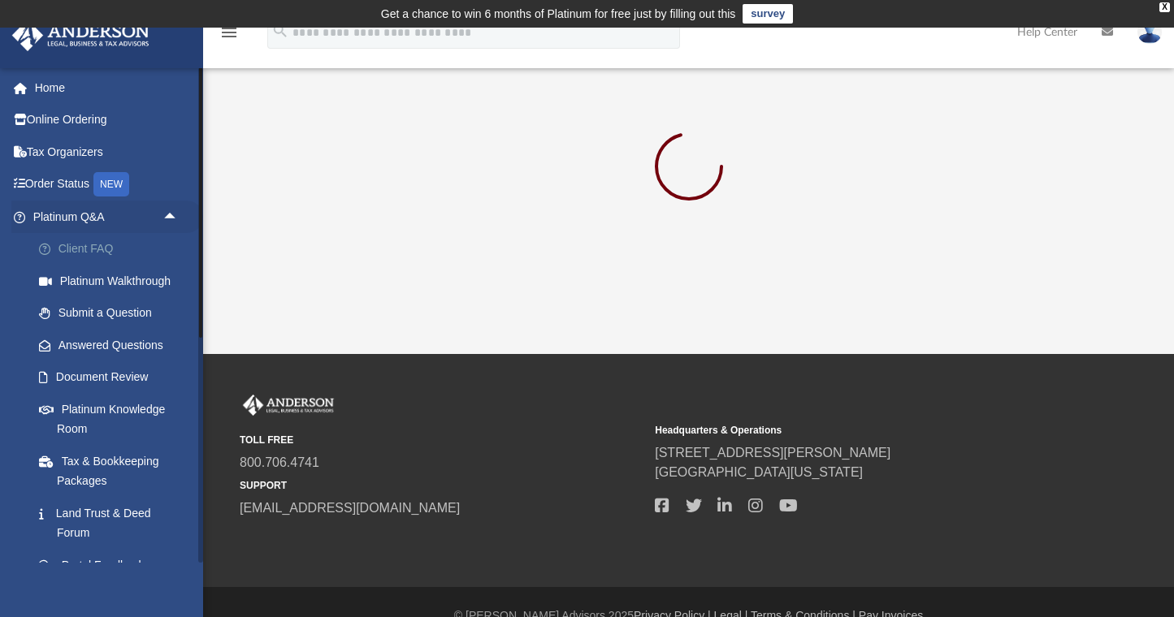
click at [84, 249] on link "Client FAQ" at bounding box center [113, 249] width 180 height 32
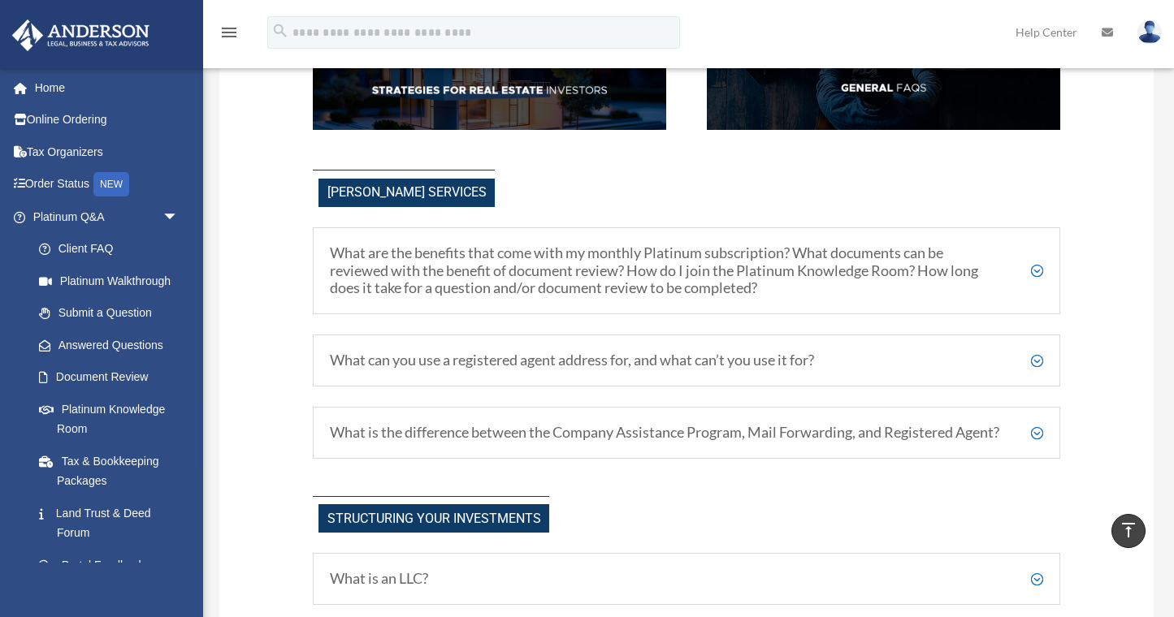
scroll to position [408, 0]
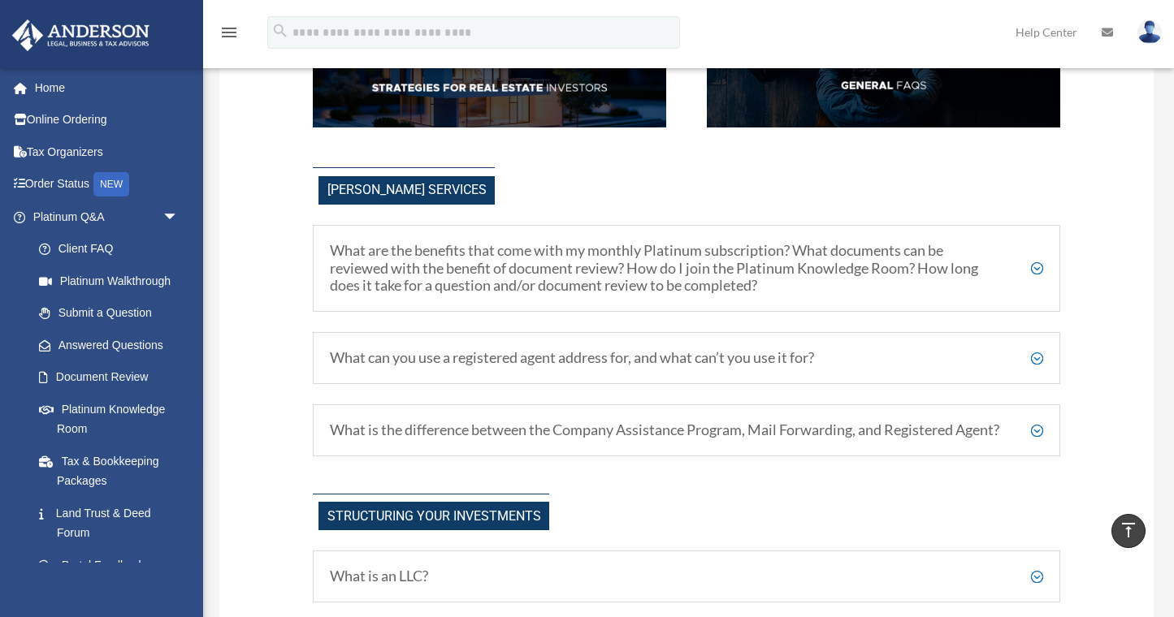
click at [572, 290] on h5 "What are the benefits that come with my monthly Platinum subscription? What doc…" at bounding box center [686, 268] width 713 height 53
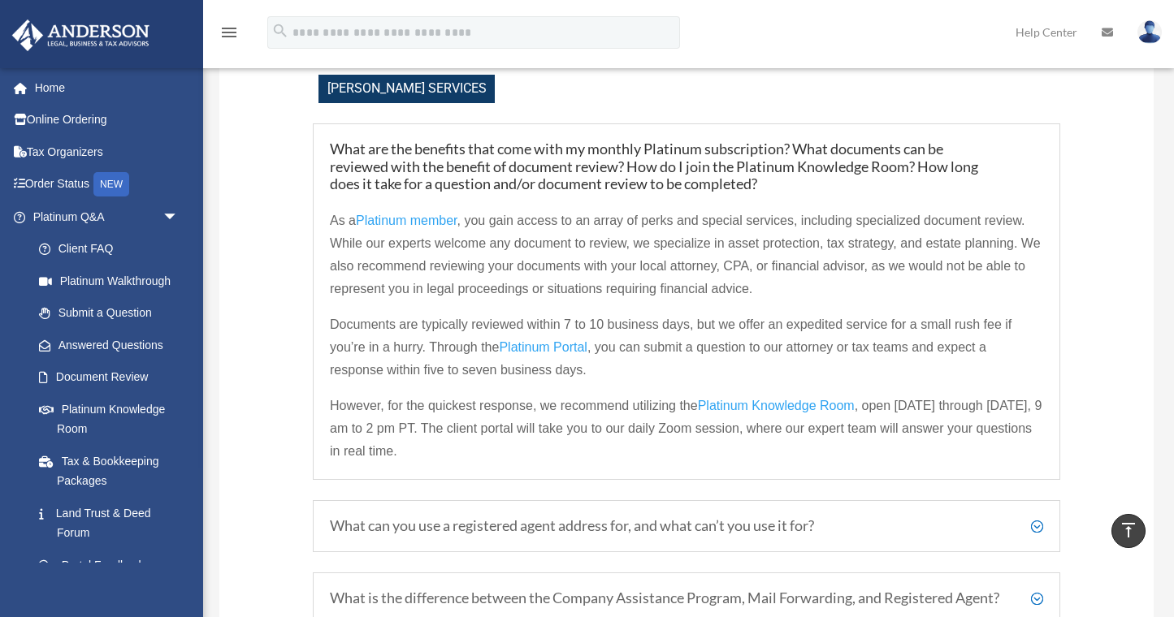
scroll to position [577, 0]
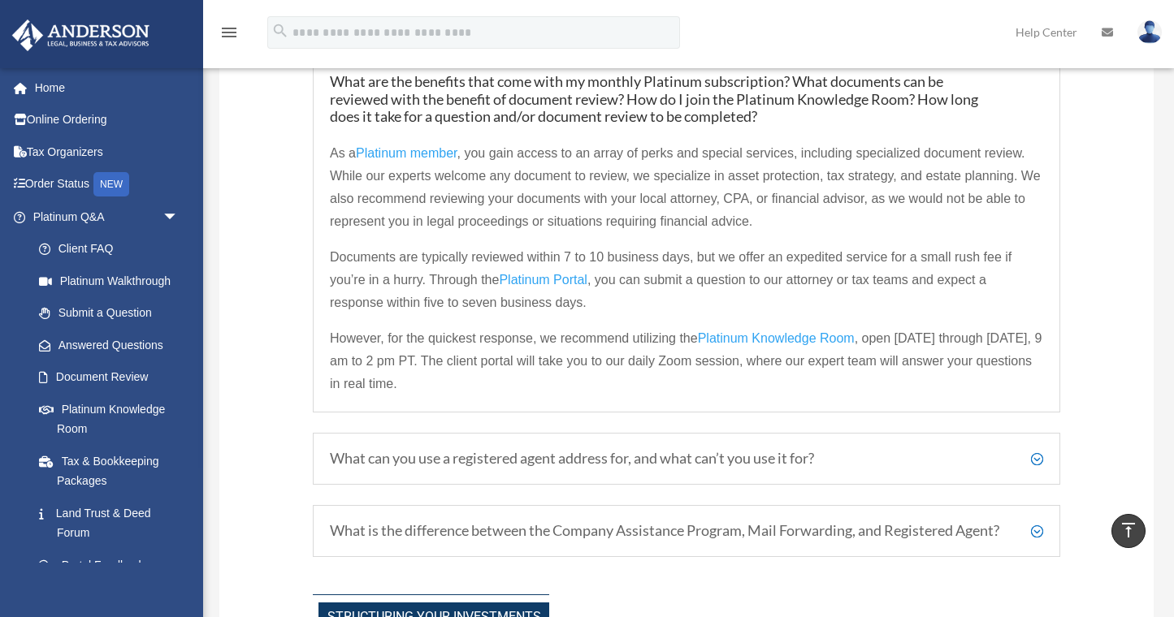
click at [494, 466] on div "What can you use a registered agent address for, and what can’t you use it for?…" at bounding box center [686, 459] width 747 height 52
click at [548, 457] on h5 "What can you use a registered agent address for, and what can’t you use it for?" at bounding box center [686, 459] width 713 height 18
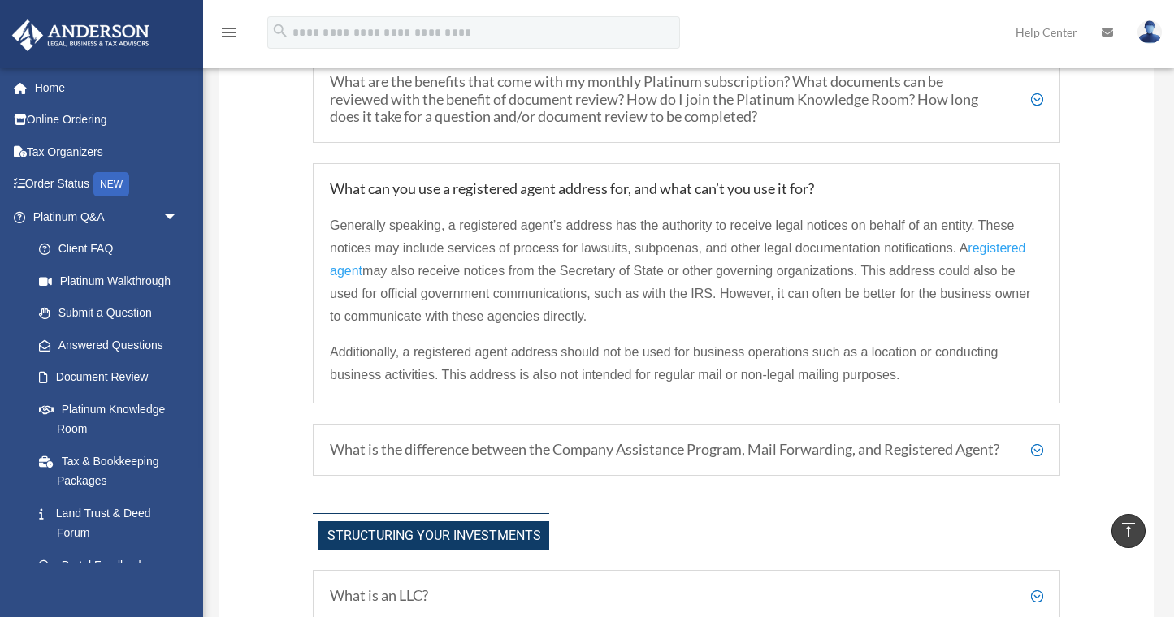
click at [538, 456] on h5 "What is the difference between the Company Assistance Program, Mail Forwarding,…" at bounding box center [686, 450] width 713 height 18
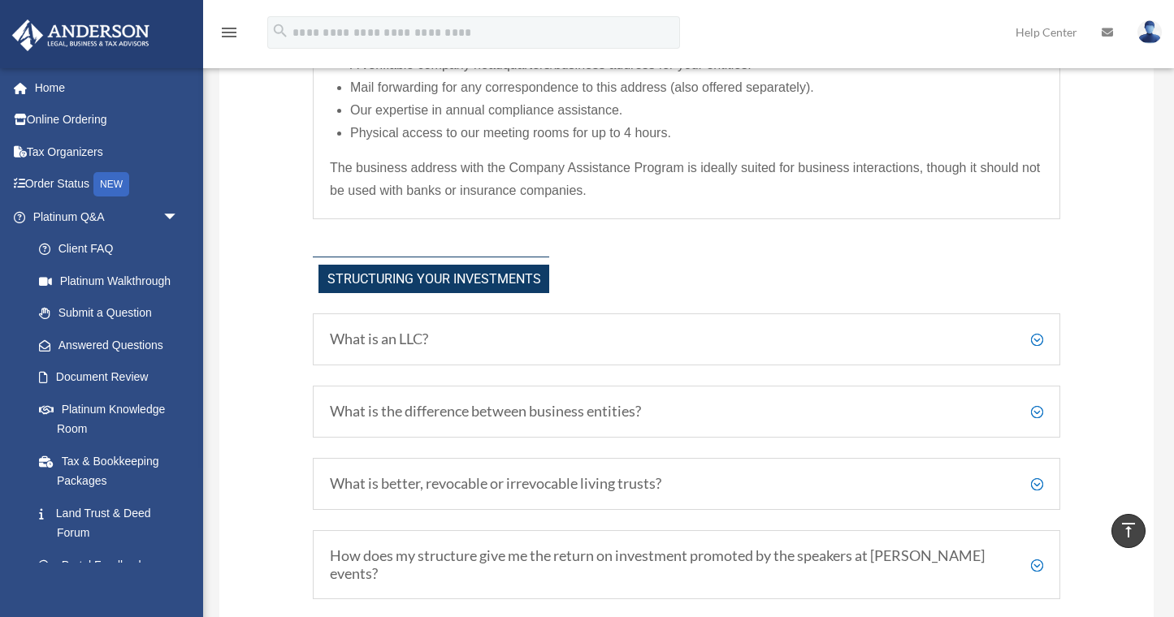
scroll to position [952, 0]
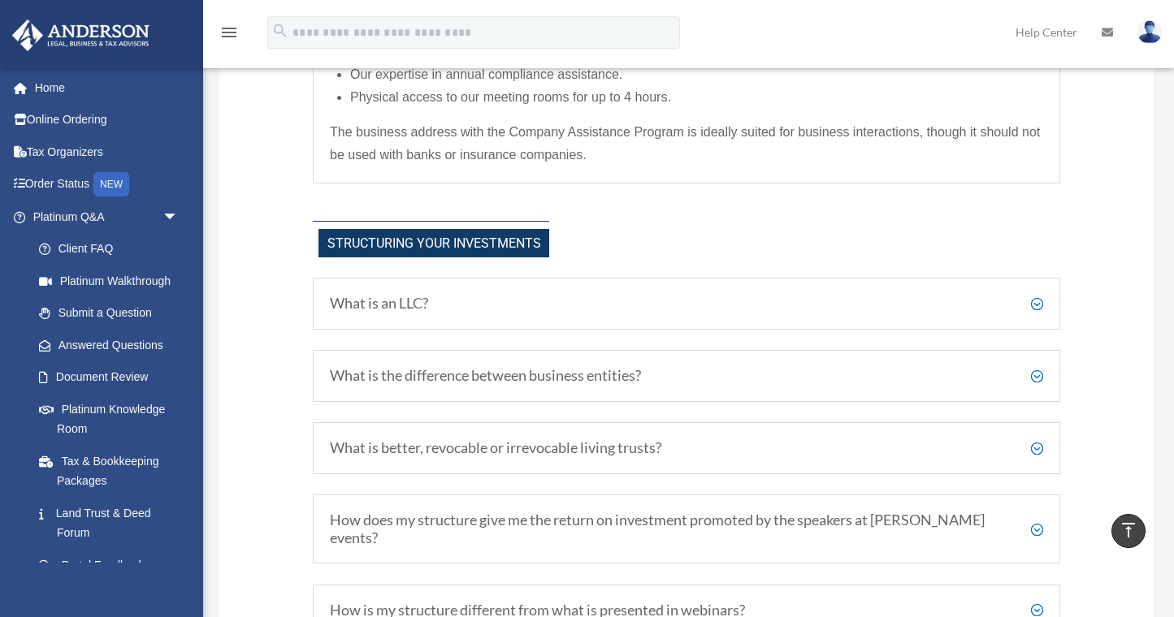
click at [476, 313] on h5 "What is an LLC?" at bounding box center [686, 304] width 713 height 18
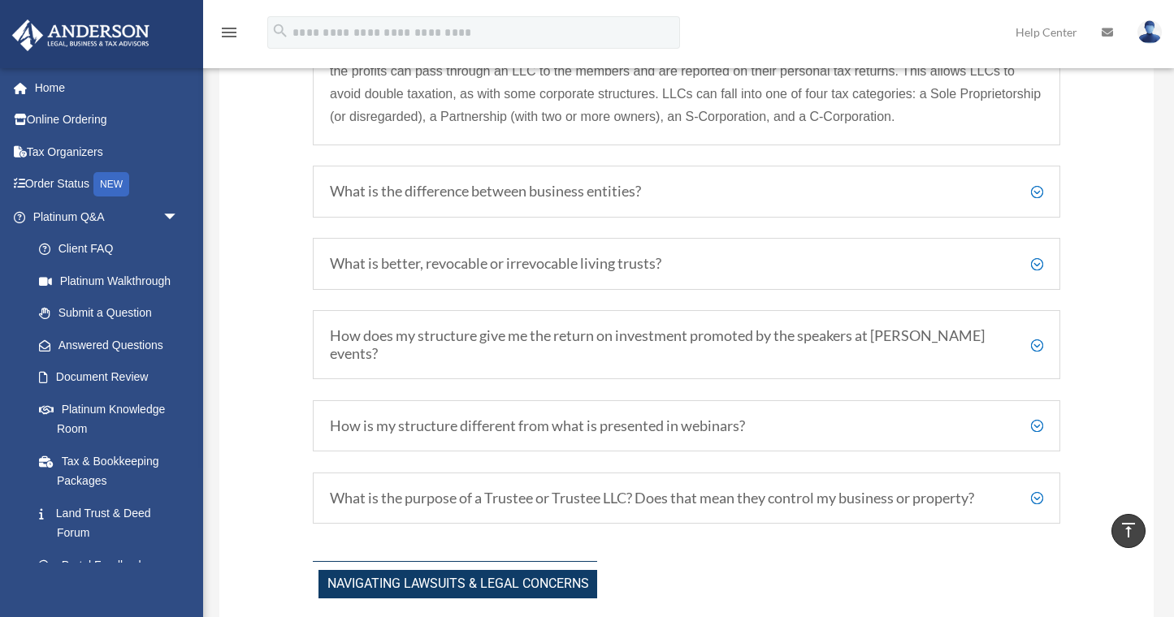
scroll to position [1353, 0]
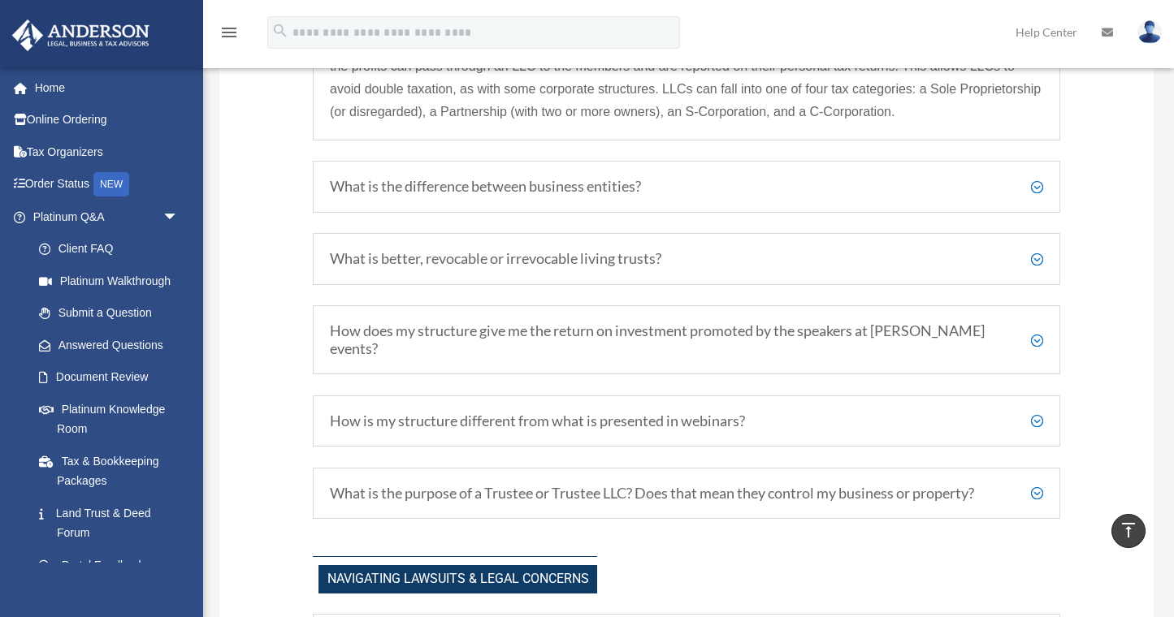
click at [550, 268] on h5 "What is better, revocable or irrevocable living trusts?" at bounding box center [686, 259] width 713 height 18
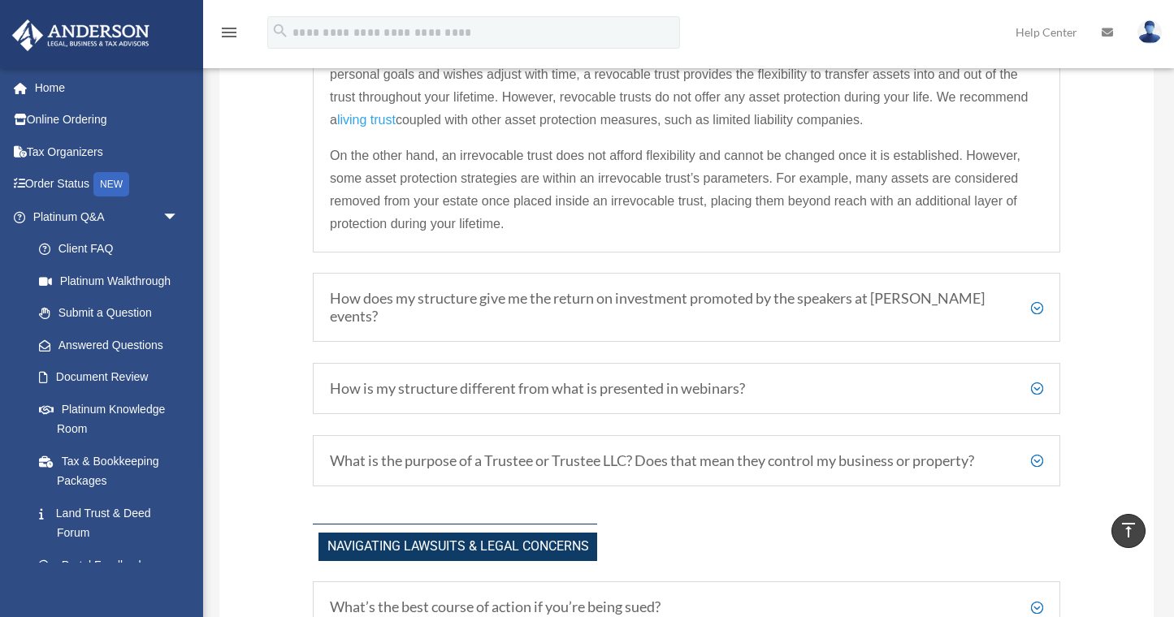
scroll to position [1393, 0]
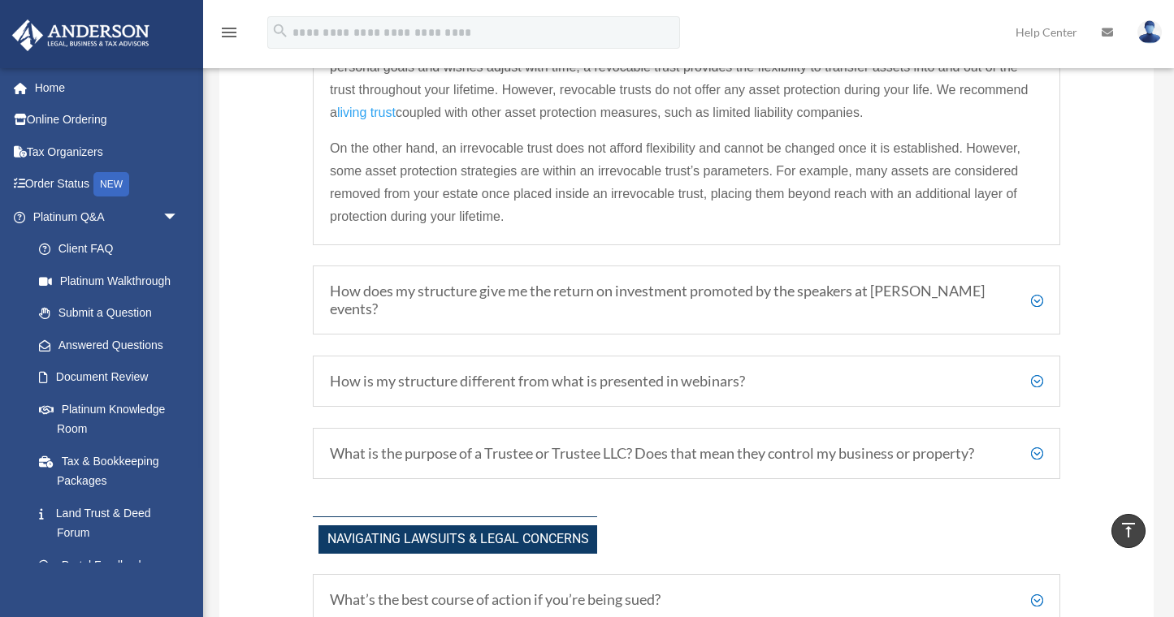
click at [961, 313] on h5 "How does my structure give me the return on investment promoted by the speakers…" at bounding box center [686, 300] width 713 height 35
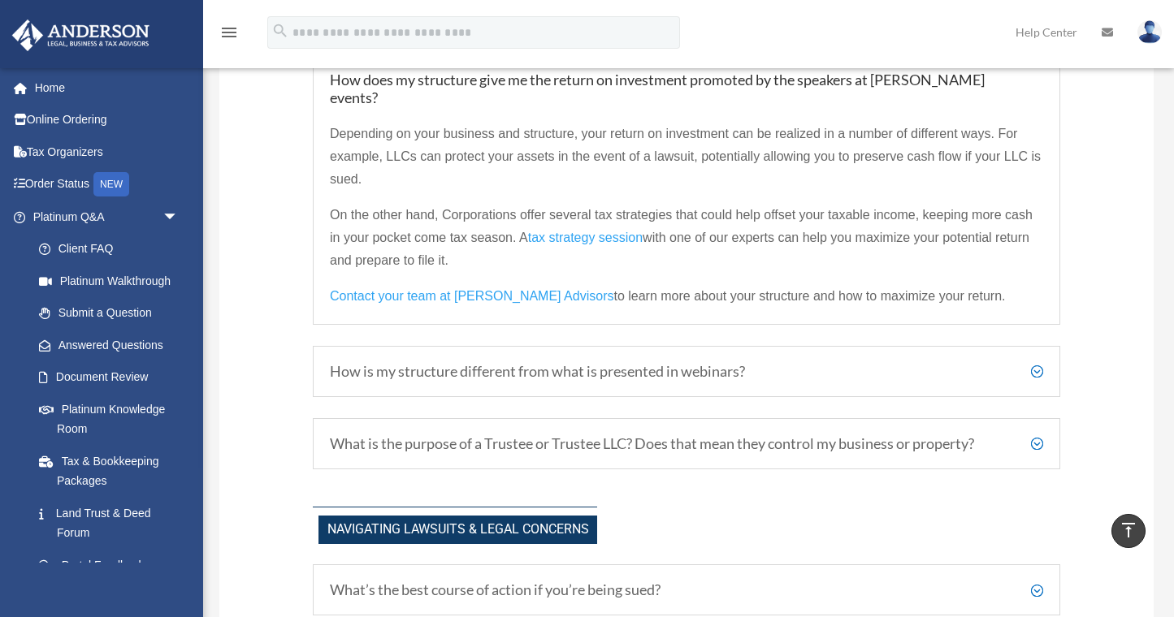
click at [648, 374] on h5 "How is my structure different from what is presented in webinars?" at bounding box center [686, 372] width 713 height 18
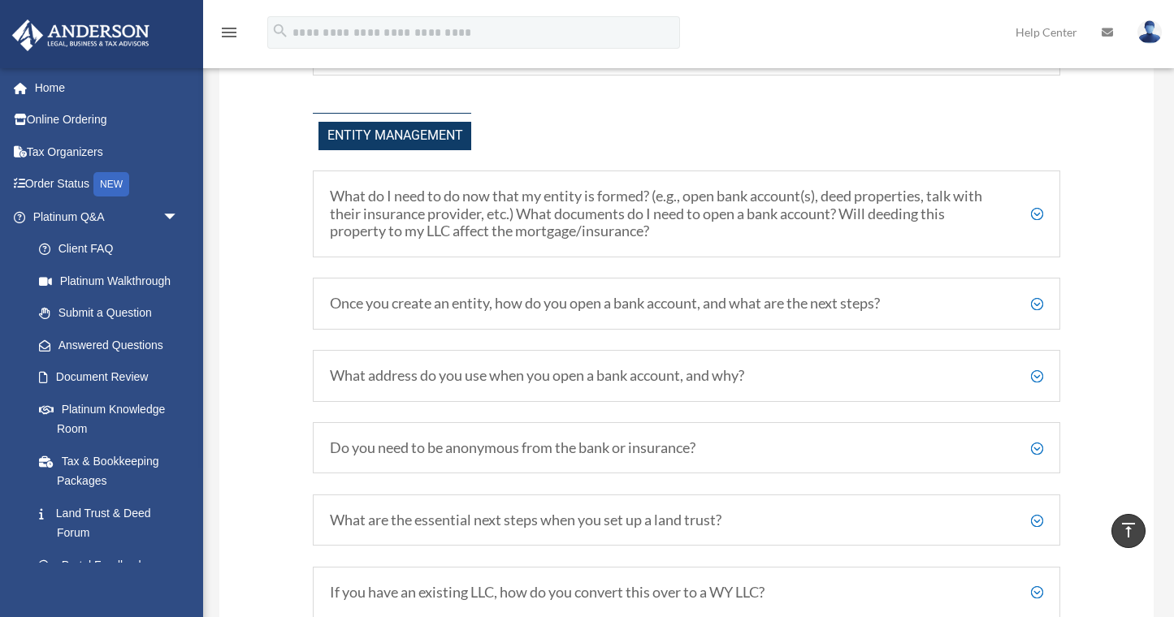
scroll to position [2268, 0]
click at [632, 224] on h5 "What do I need to do now that my entity is formed? (e.g., open bank account(s),…" at bounding box center [686, 213] width 713 height 53
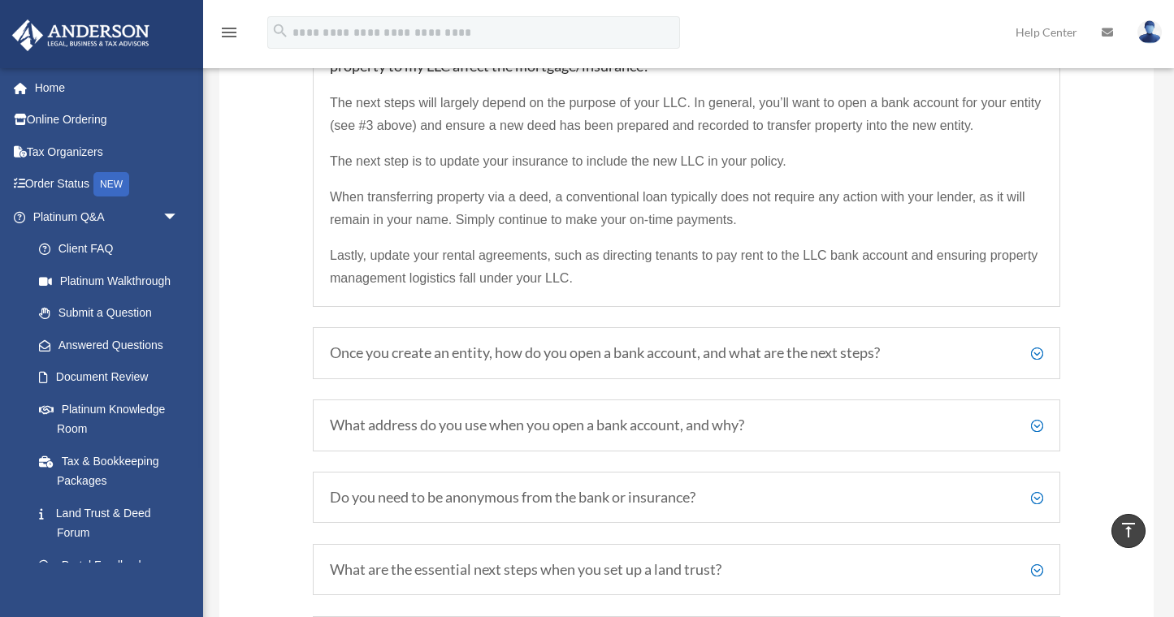
scroll to position [2440, 0]
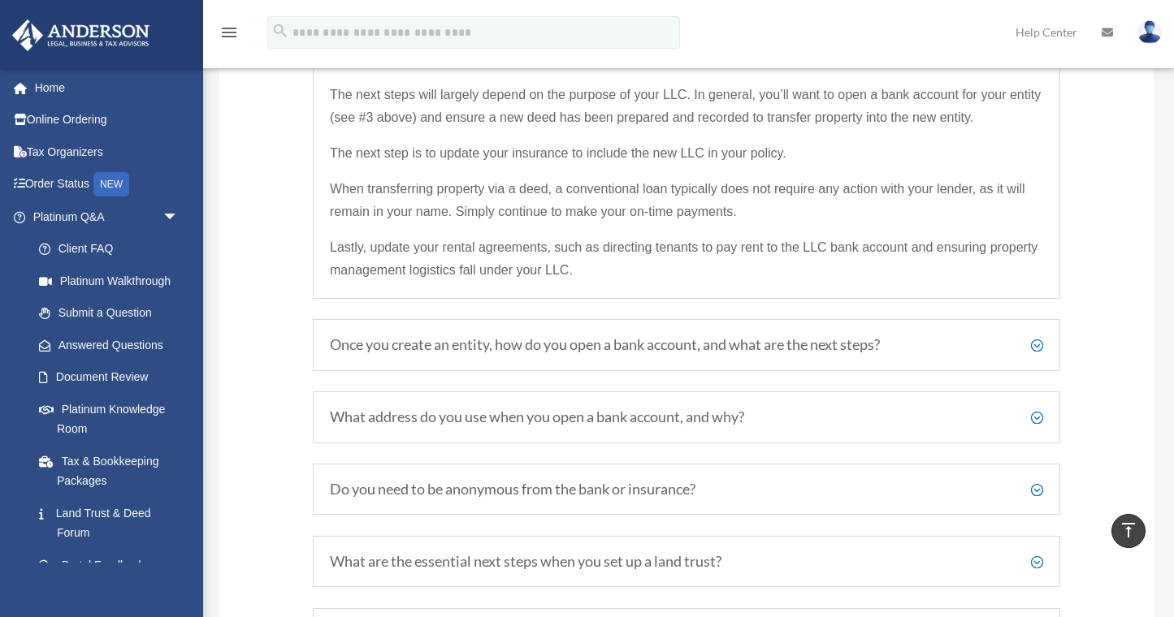
click at [556, 347] on h5 "Once you create an entity, how do you open a bank account, and what are the nex…" at bounding box center [686, 345] width 713 height 18
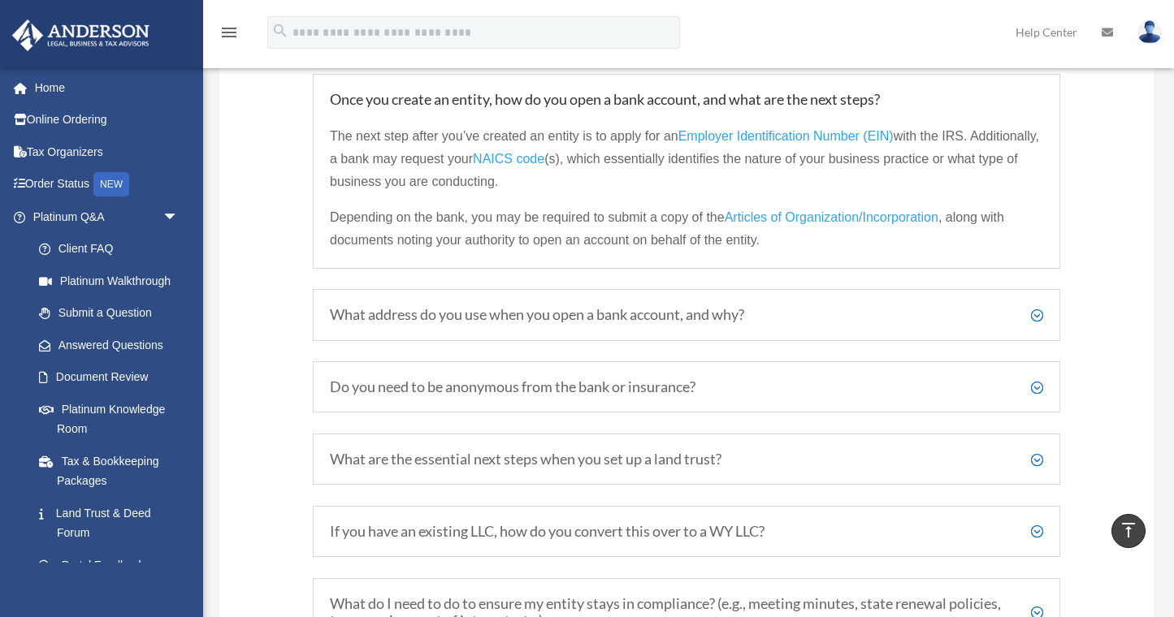
scroll to position [2469, 0]
click at [600, 321] on h5 "What address do you use when you open a bank account, and why?" at bounding box center [686, 317] width 713 height 18
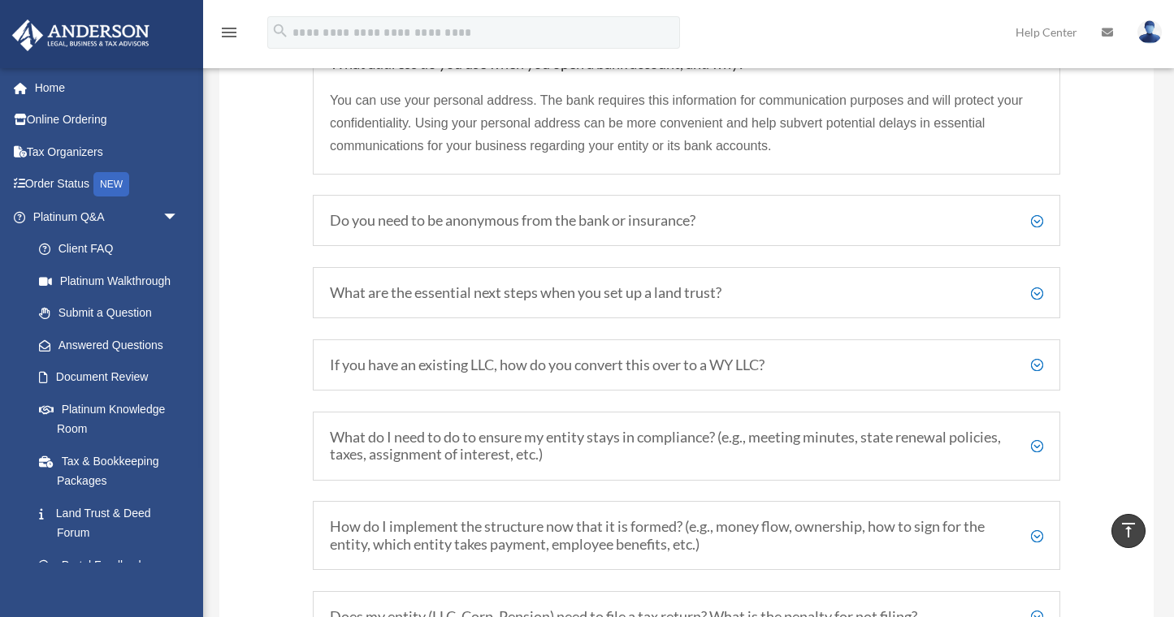
scroll to position [2580, 0]
click at [650, 232] on div "Do you need to be anonymous from the bank or insurance? Not at all! Naturally, …" at bounding box center [686, 219] width 747 height 52
click at [643, 217] on h5 "Do you need to be anonymous from the bank or insurance?" at bounding box center [686, 219] width 713 height 18
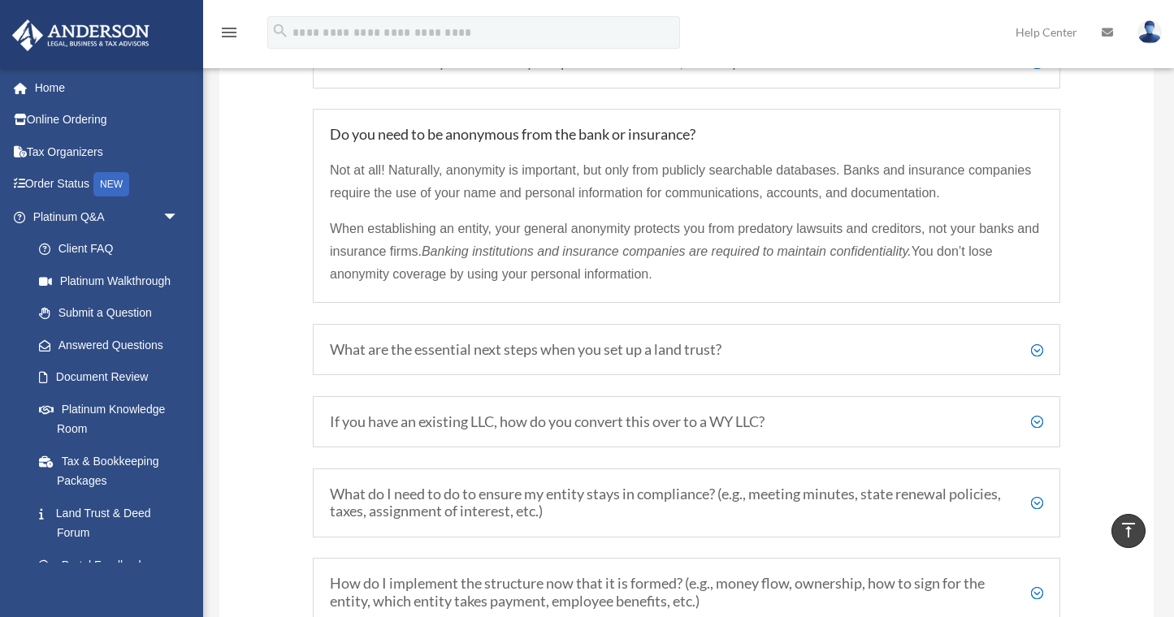
click at [557, 346] on h5 "What are the essential next steps when you set up a land trust?" at bounding box center [686, 350] width 713 height 18
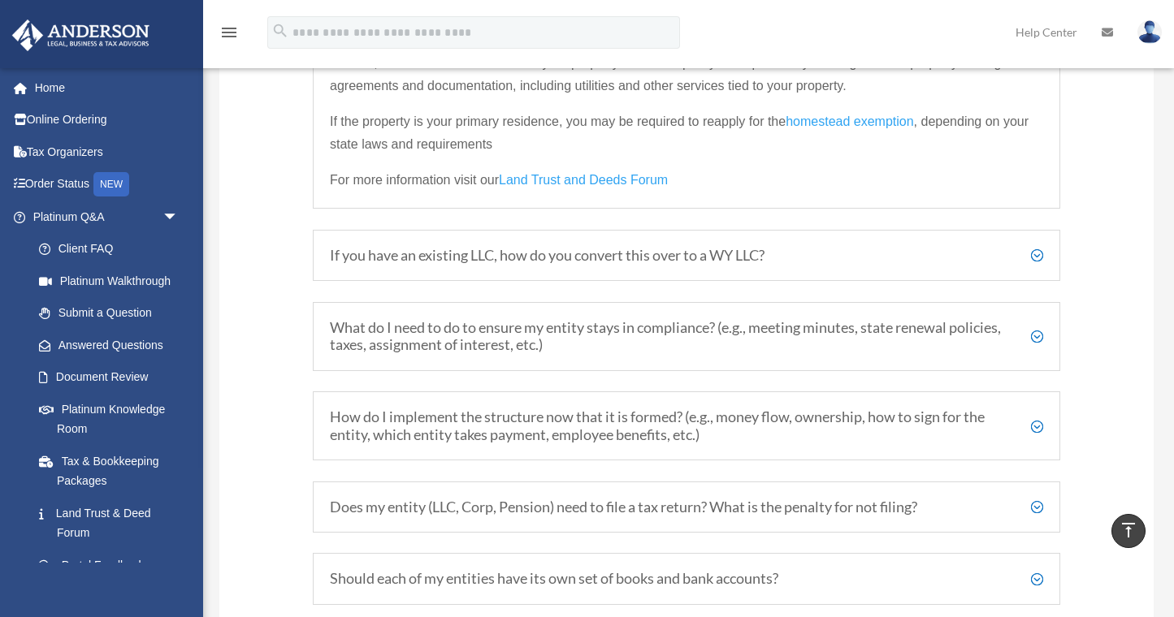
scroll to position [2841, 0]
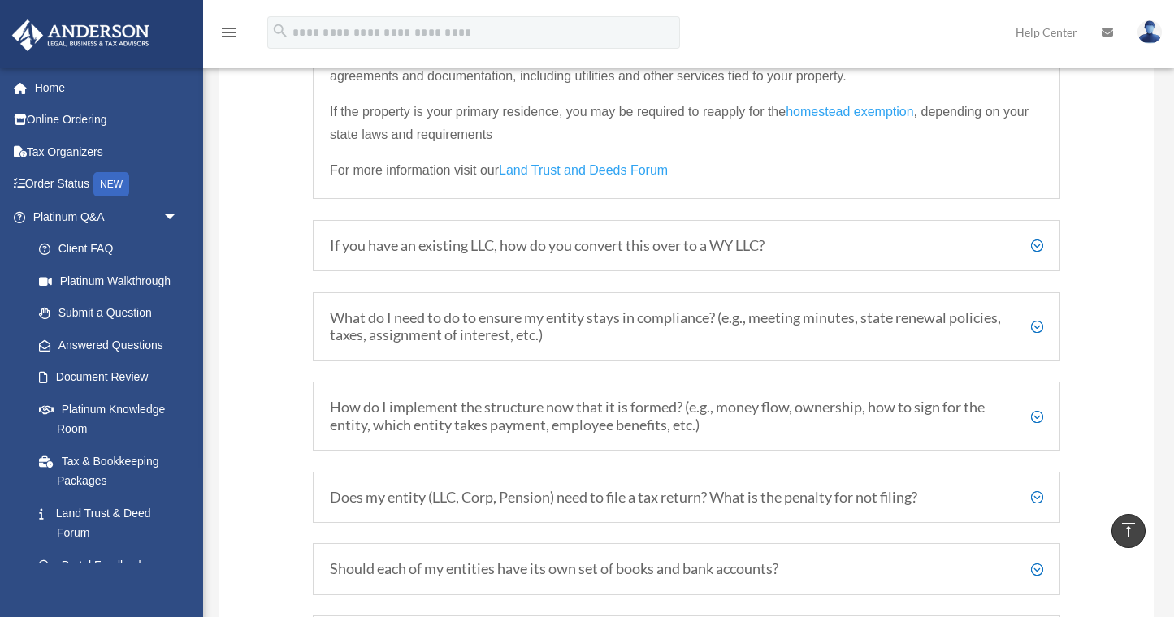
click at [564, 255] on div "If you have an existing LLC, how do you convert this over to a WY LLC? In most …" at bounding box center [686, 246] width 747 height 52
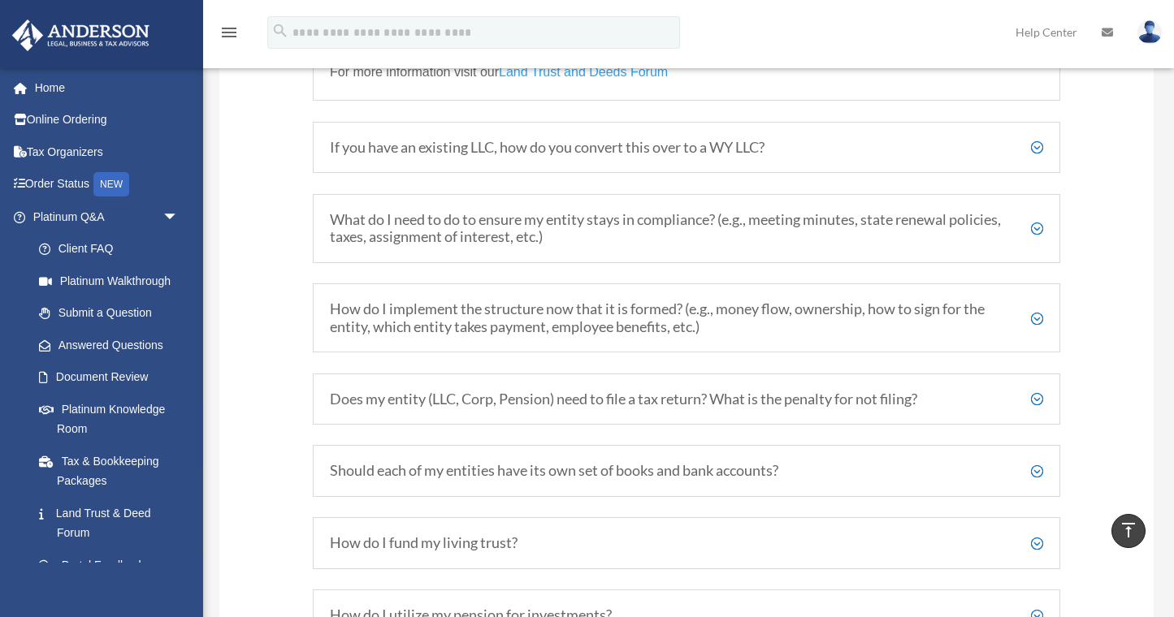
scroll to position [2941, 0]
click at [552, 239] on h5 "What do I need to do to ensure my entity stays in compliance? (e.g., meeting mi…" at bounding box center [686, 227] width 713 height 35
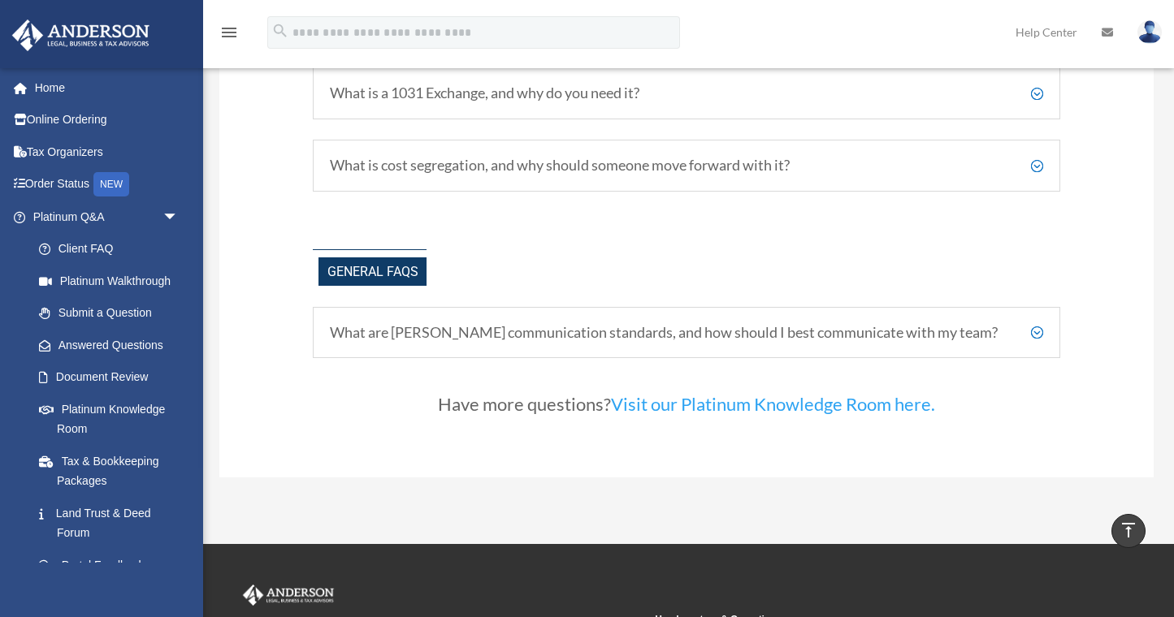
scroll to position [3887, 0]
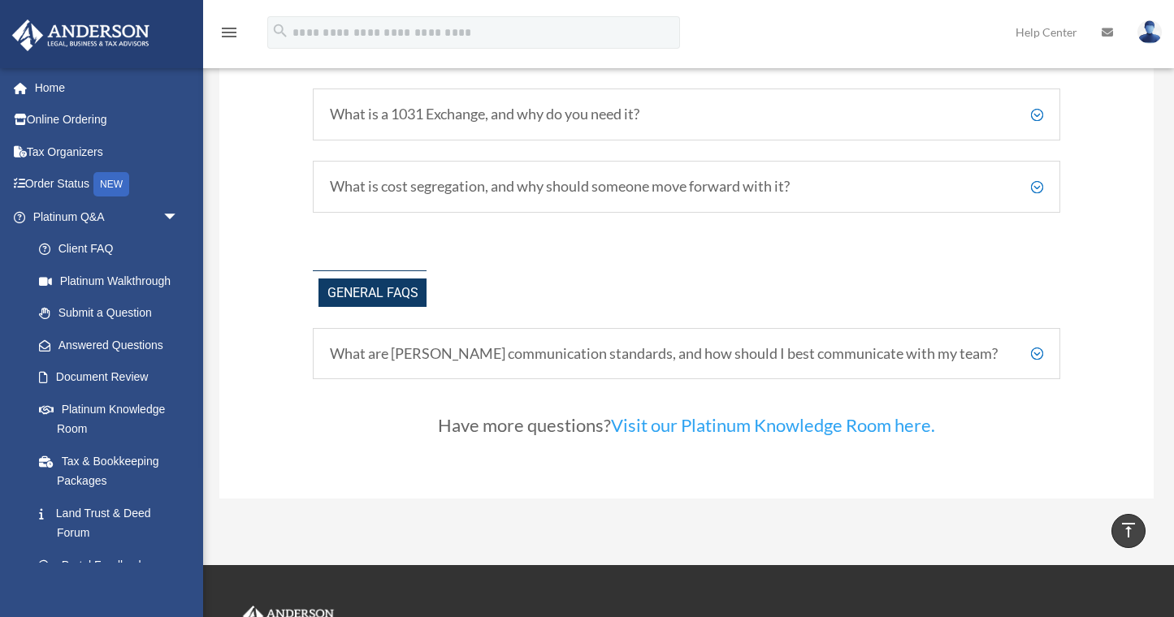
click at [573, 345] on h5 "What are [PERSON_NAME] communication standards, and how should I best communica…" at bounding box center [686, 354] width 713 height 18
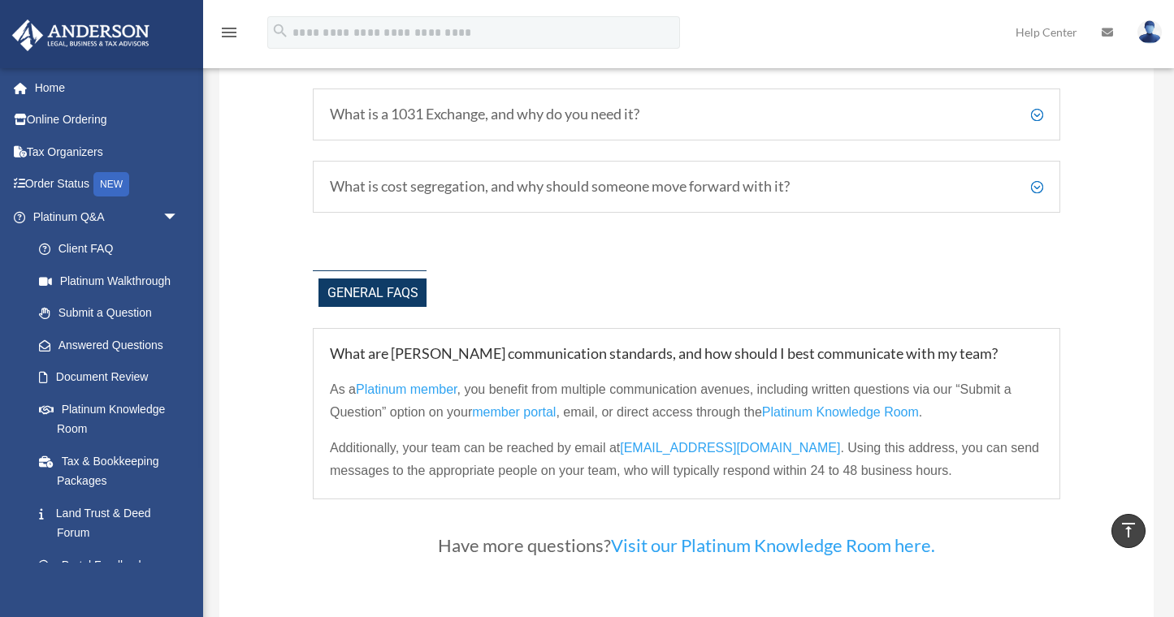
click at [609, 188] on h5 "What is cost segregation, and why should someone move forward with it?" at bounding box center [686, 187] width 713 height 18
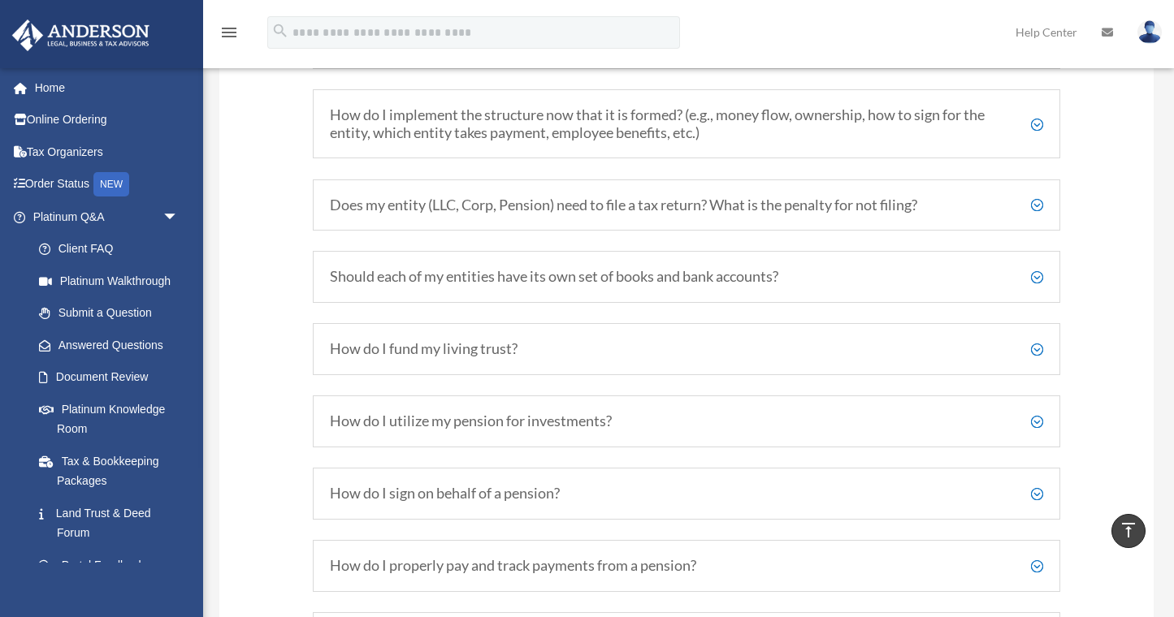
scroll to position [3041, 0]
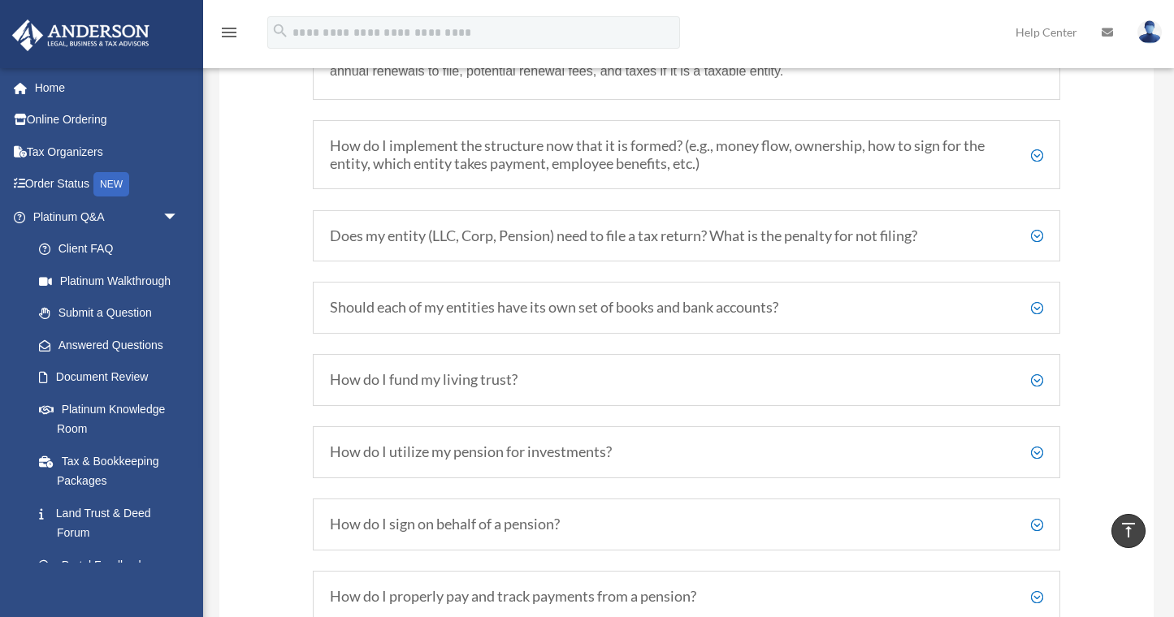
click at [472, 376] on h5 "How do I fund my living trust?" at bounding box center [686, 380] width 713 height 18
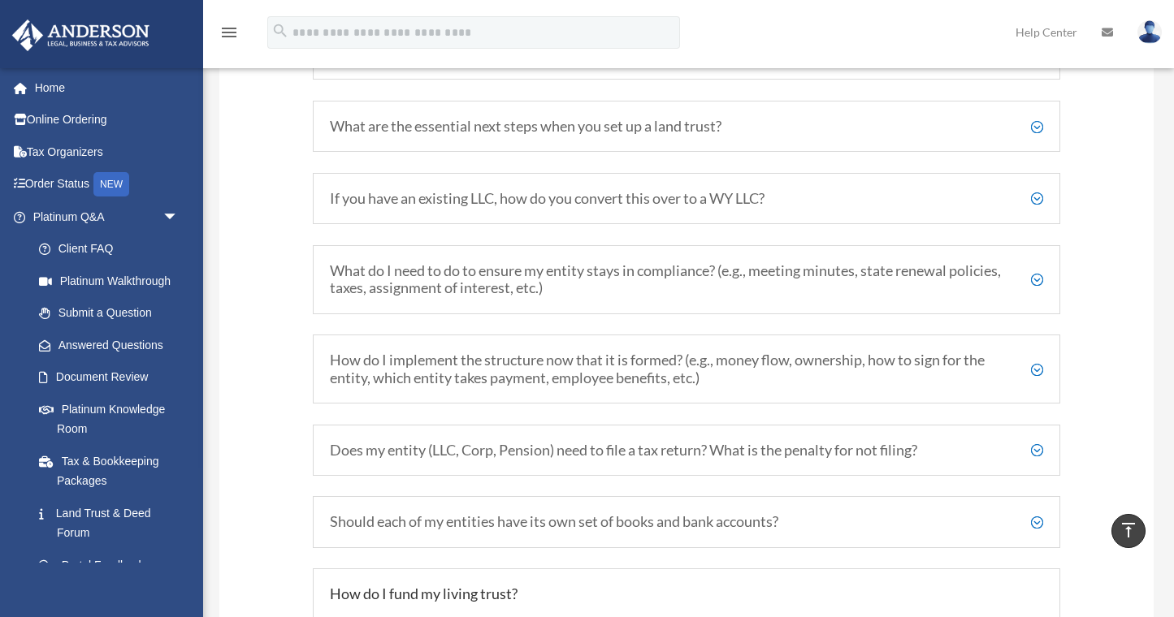
scroll to position [2647, 0]
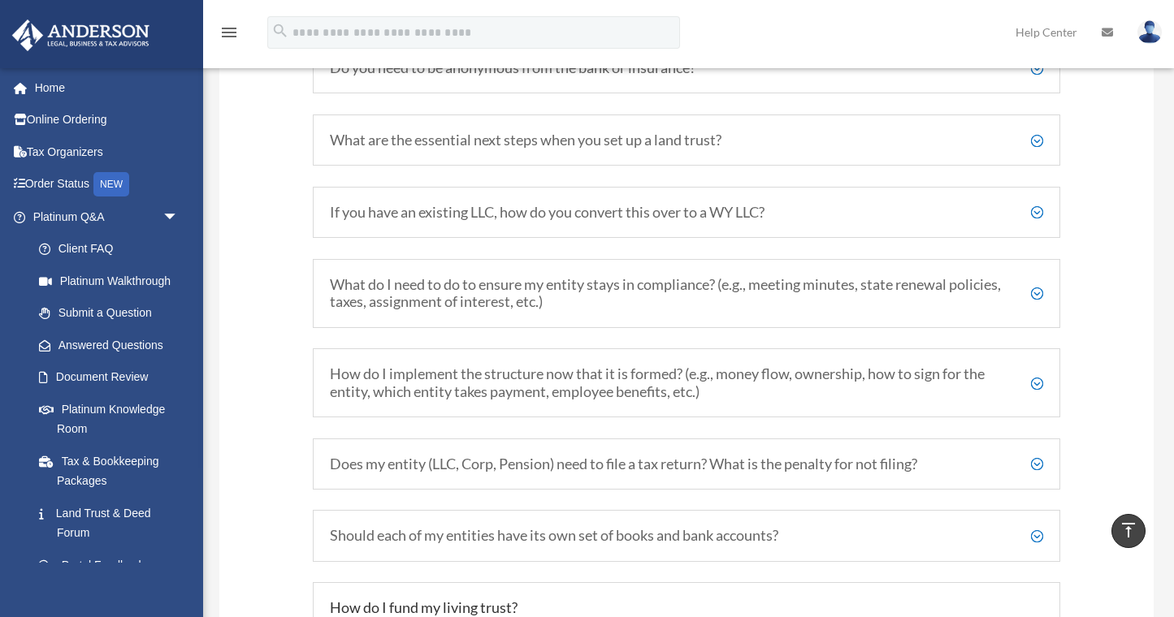
click at [731, 397] on h5 "How do I implement the structure now that it is formed? (e.g., money flow, owne…" at bounding box center [686, 383] width 713 height 35
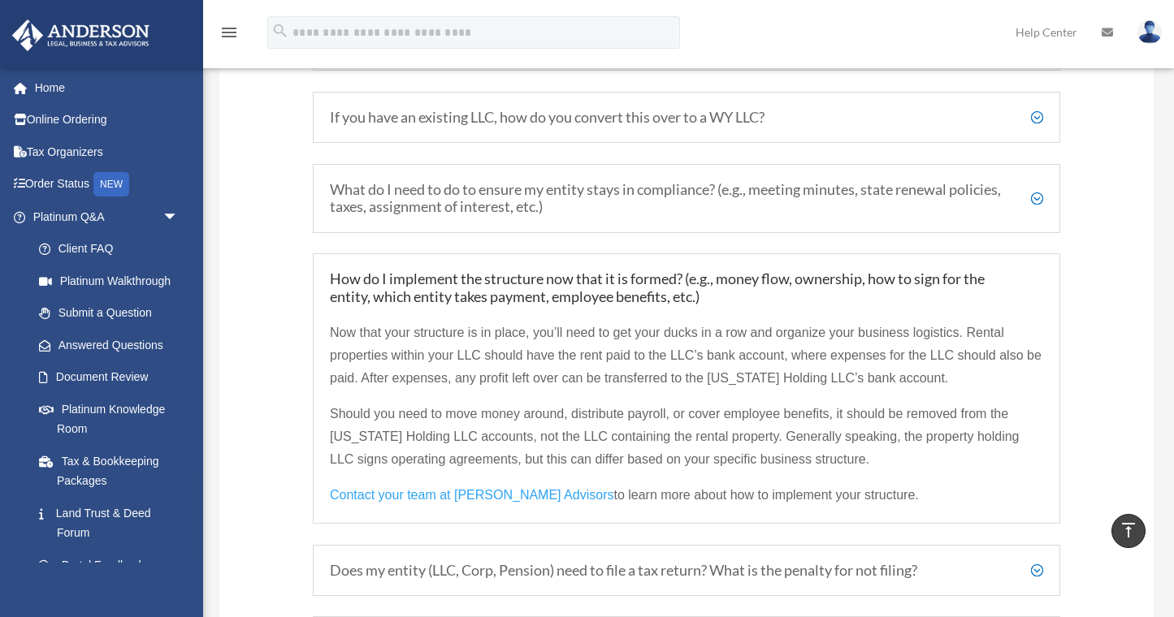
scroll to position [2746, 0]
